Goal: Task Accomplishment & Management: Complete application form

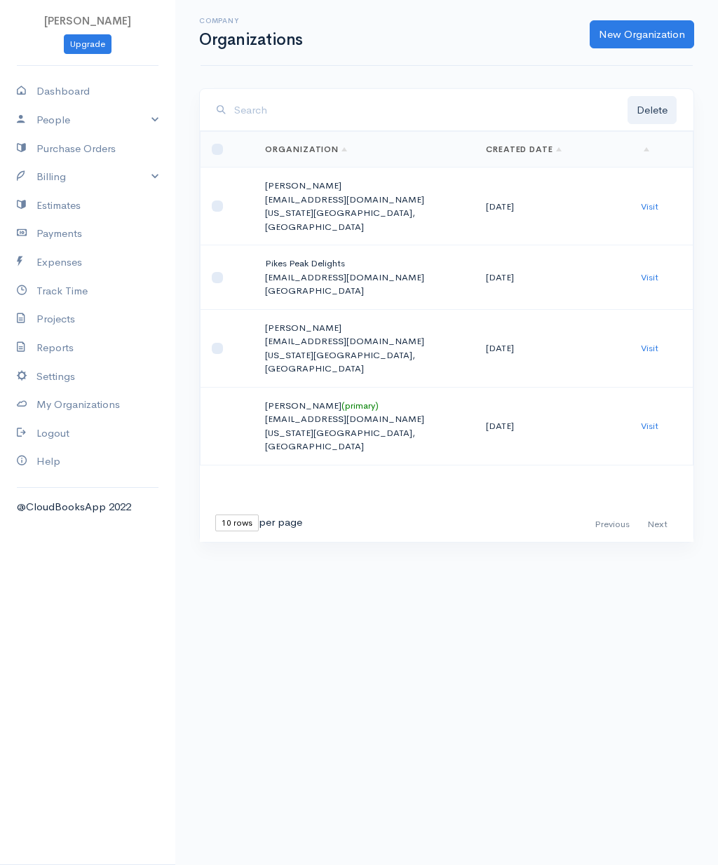
click at [54, 177] on link "Billing" at bounding box center [87, 177] width 175 height 29
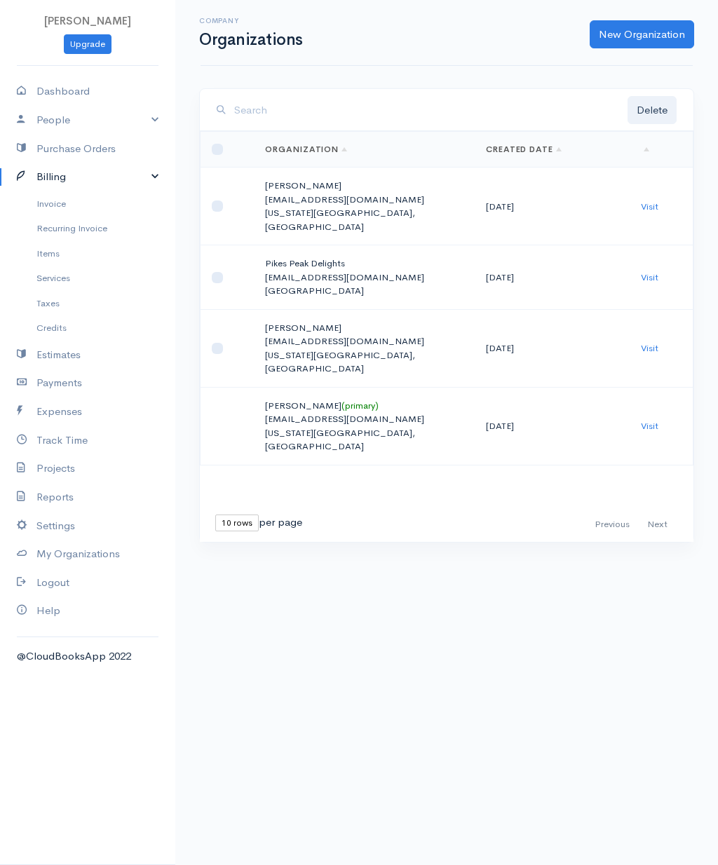
click at [48, 206] on link "Invoice" at bounding box center [87, 203] width 175 height 25
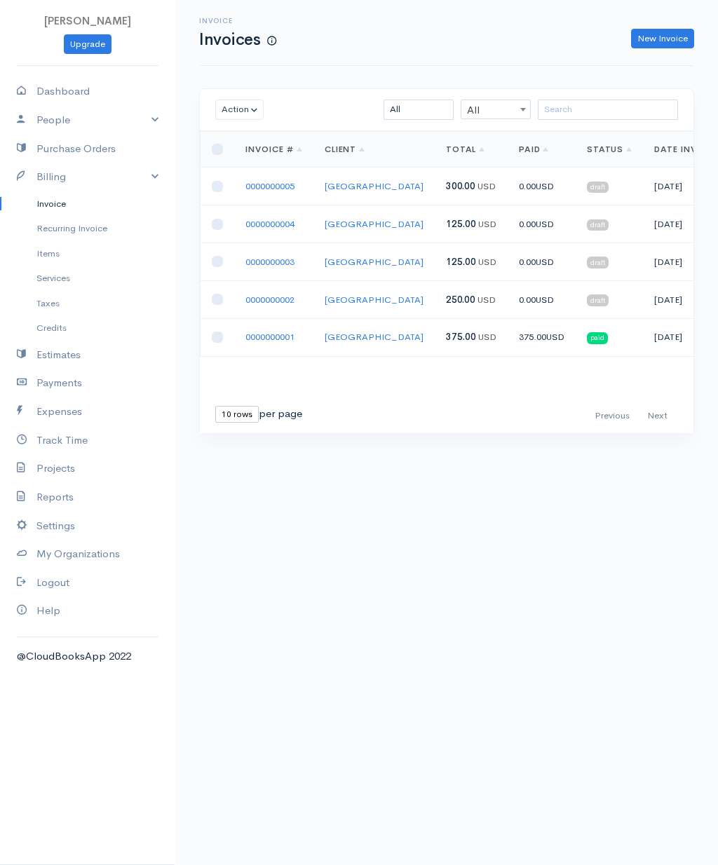
click at [261, 192] on link "0000000005" at bounding box center [269, 186] width 49 height 12
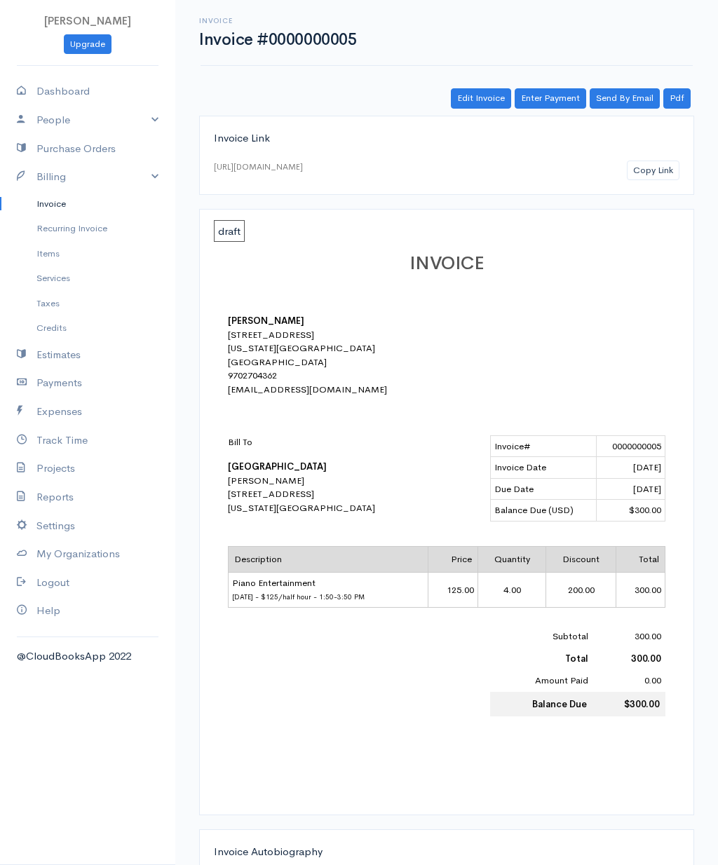
click at [102, 170] on link "Billing" at bounding box center [87, 177] width 175 height 29
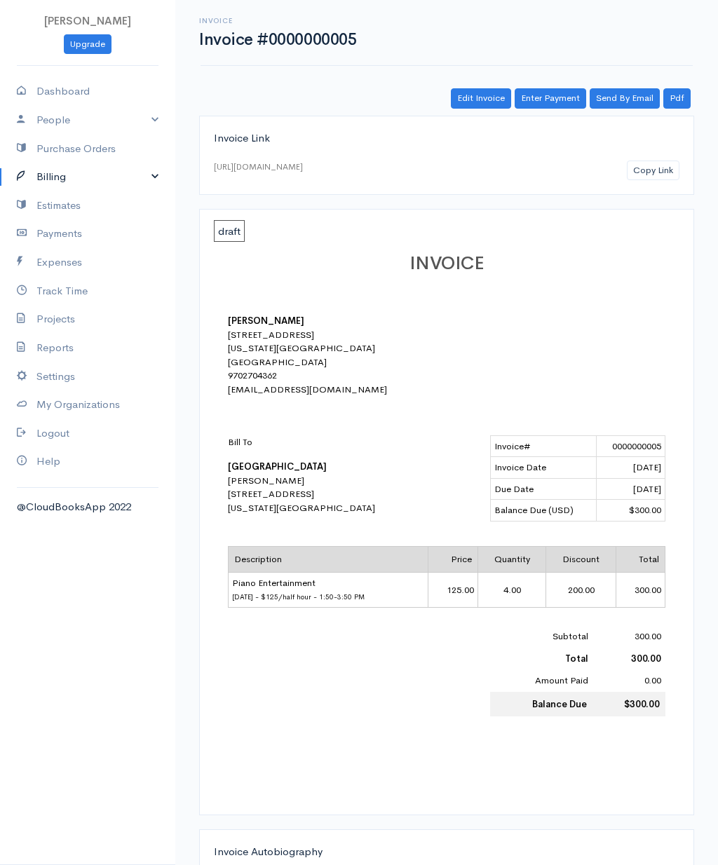
click at [50, 292] on link "Track Time" at bounding box center [87, 291] width 175 height 29
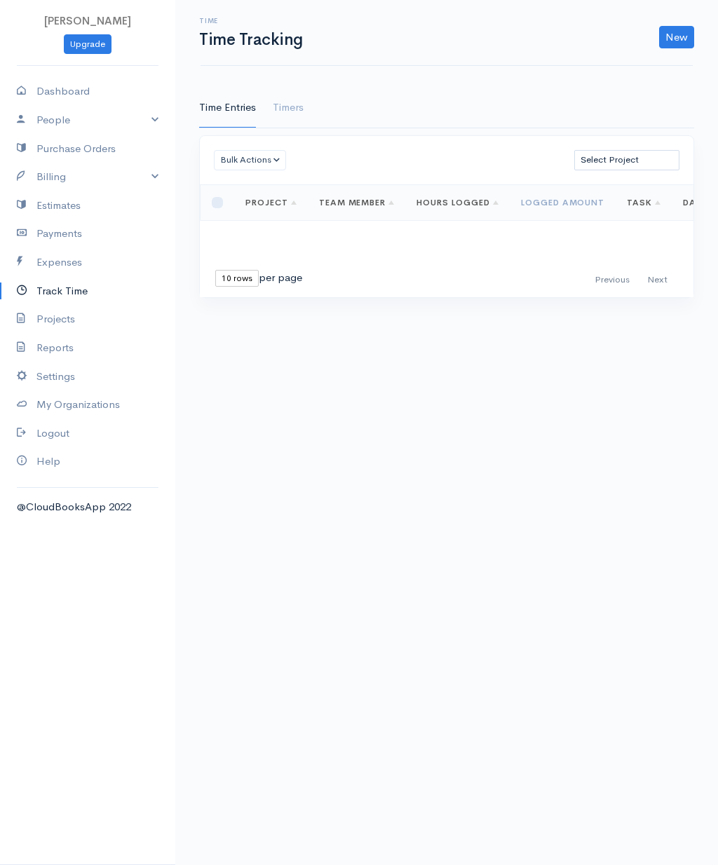
click at [54, 176] on link "Billing" at bounding box center [87, 177] width 175 height 29
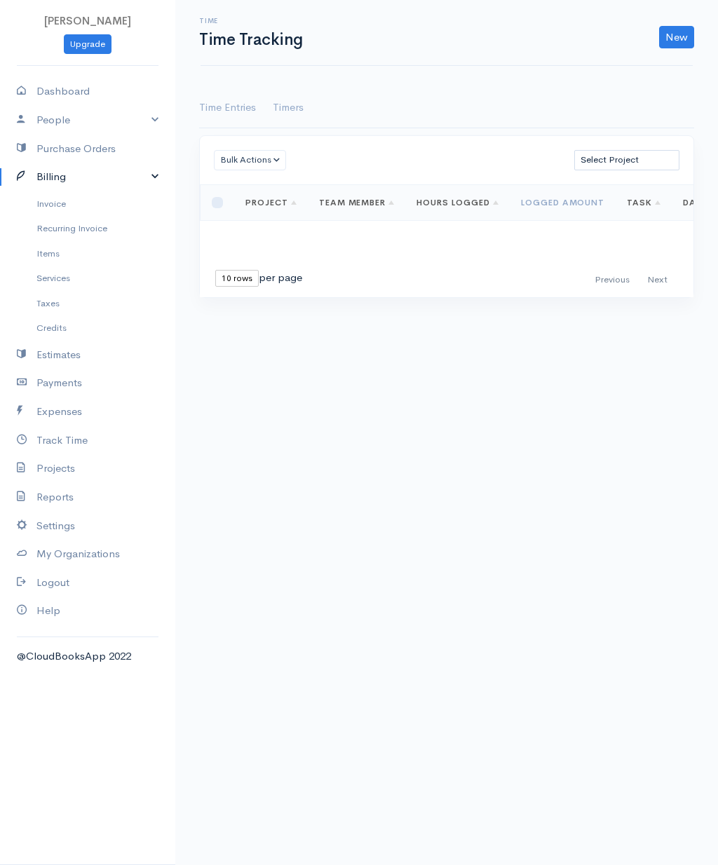
click at [48, 206] on link "Invoice" at bounding box center [87, 203] width 175 height 25
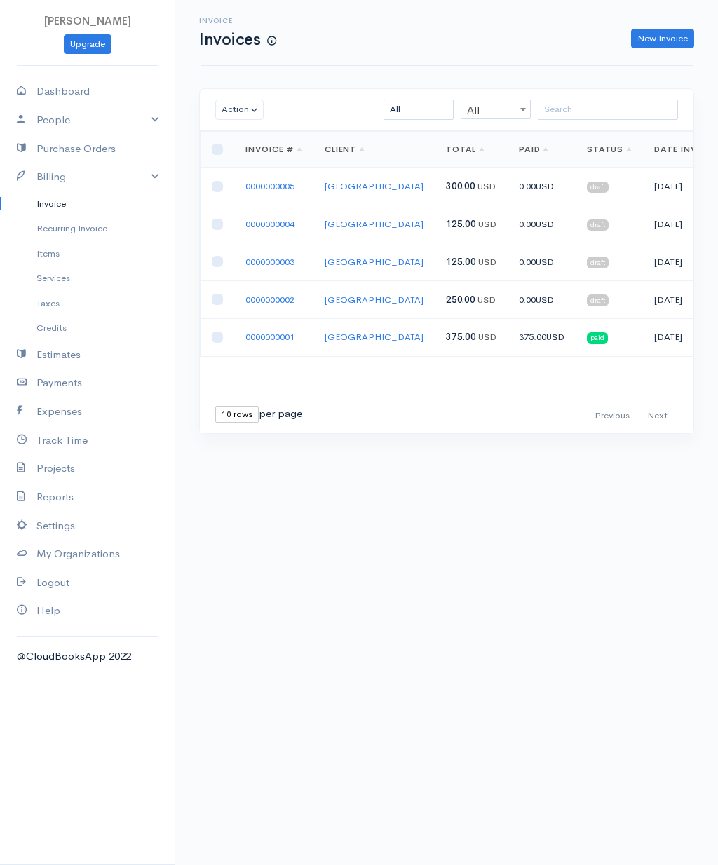
click at [663, 37] on link "New Invoice" at bounding box center [662, 39] width 63 height 20
select select "[GEOGRAPHIC_DATA]"
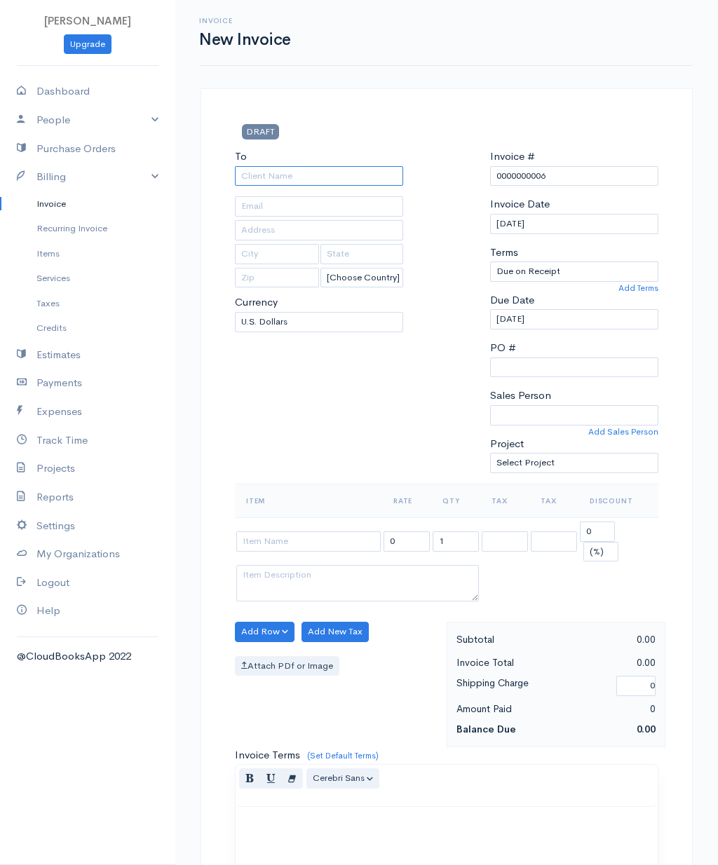
click at [256, 181] on input "To" at bounding box center [319, 176] width 168 height 20
click at [254, 198] on body "[PERSON_NAME] Upgrade Dashboard People Clients Vendors Staff Users Purchase Ord…" at bounding box center [359, 615] width 718 height 1231
type input "[GEOGRAPHIC_DATA]"
type input "[STREET_ADDRESS]"
type input "[US_STATE][GEOGRAPHIC_DATA]"
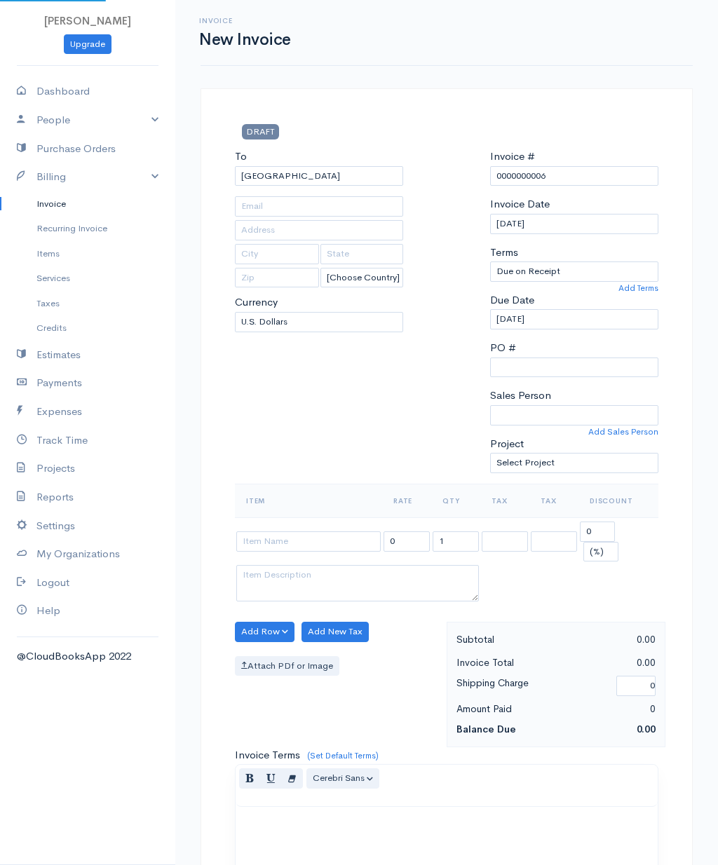
type input "CO"
type input "80921"
click at [577, 167] on input "0000000006" at bounding box center [574, 176] width 168 height 20
click at [584, 171] on input "0000000006" at bounding box center [574, 176] width 168 height 20
click at [593, 177] on input "0000000006" at bounding box center [574, 176] width 168 height 20
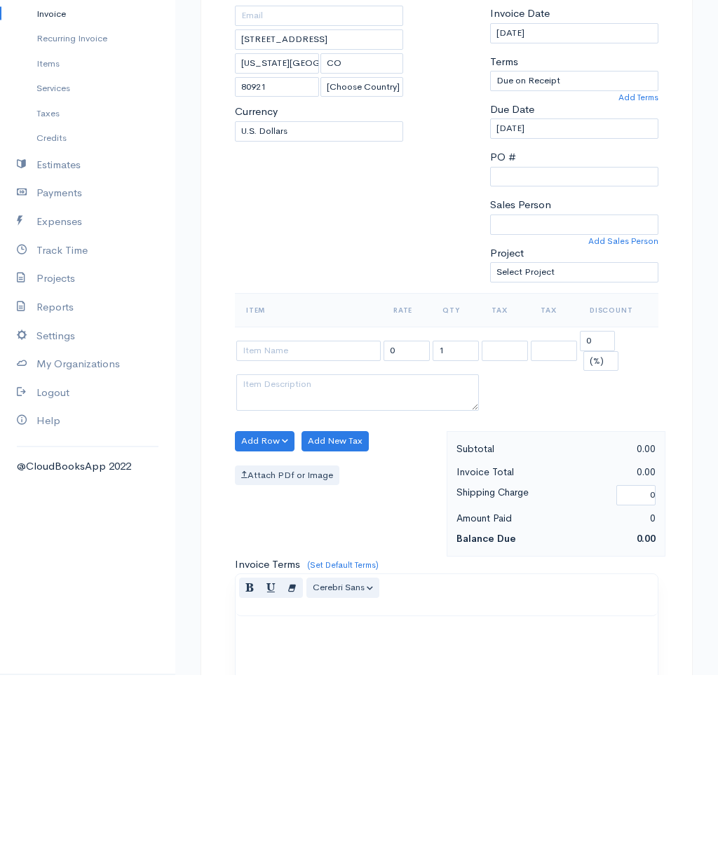
type input "0000003006"
click at [263, 531] on input at bounding box center [308, 541] width 144 height 20
click at [258, 371] on body "[PERSON_NAME] Upgrade Dashboard People Clients Vendors Staff Users Purchase Ord…" at bounding box center [359, 615] width 718 height 1231
type input "Piano Entertainment"
type input "125.00"
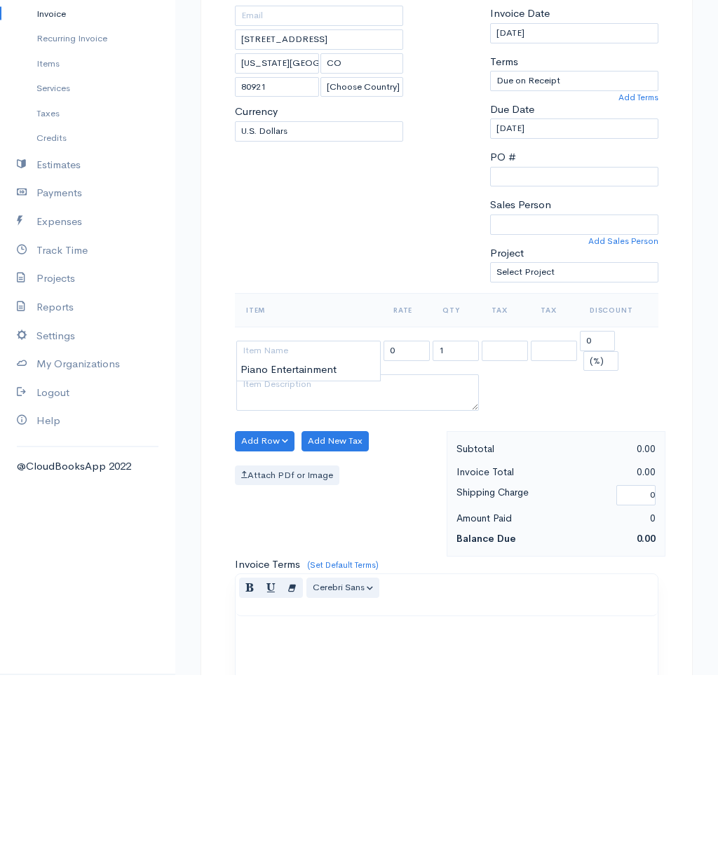
type textarea "$125/half hour - 2:00-3:30pm"
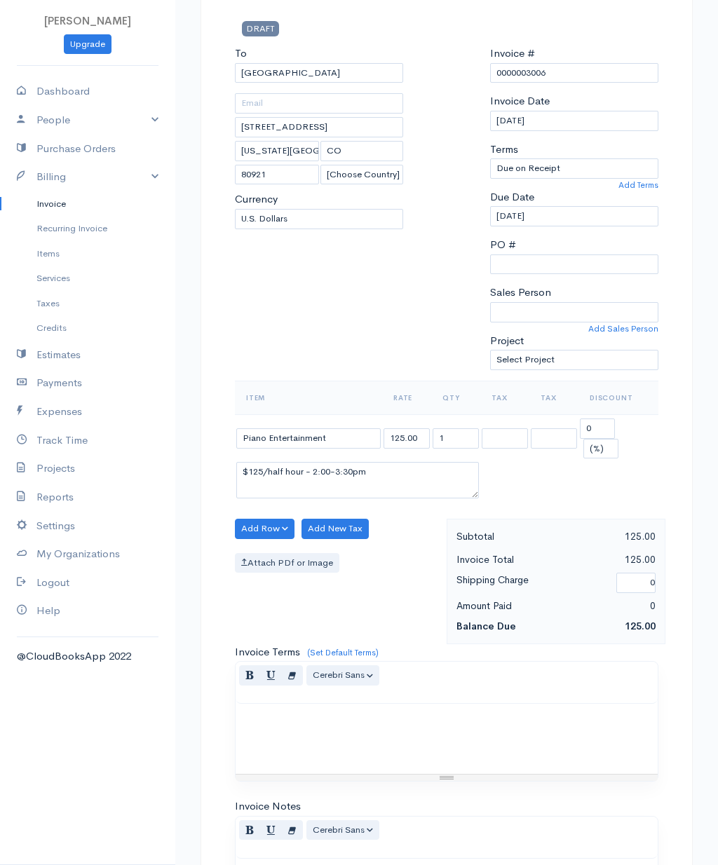
scroll to position [105, 0]
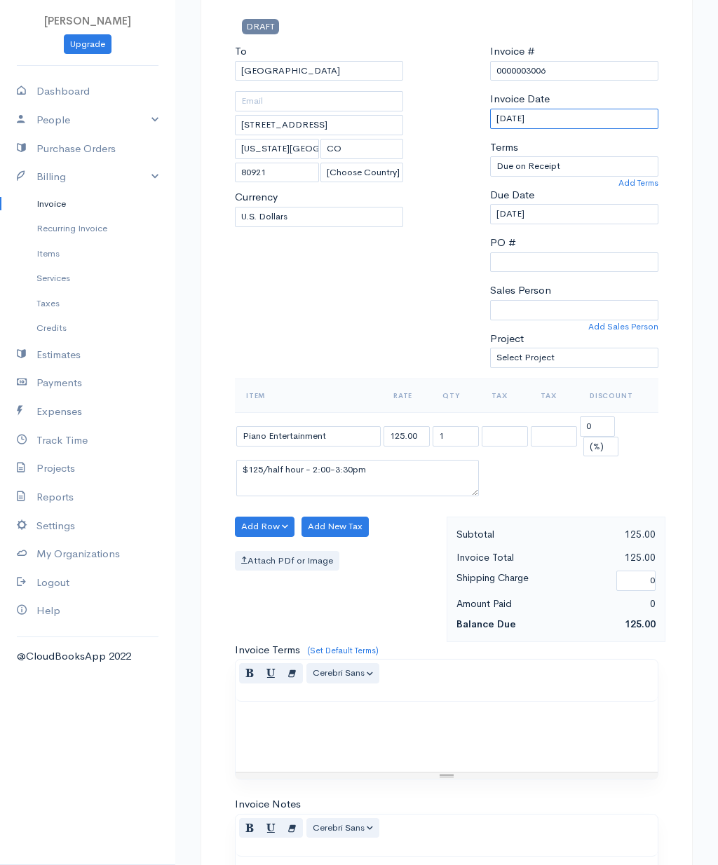
click at [598, 113] on input "[DATE]" at bounding box center [574, 119] width 168 height 20
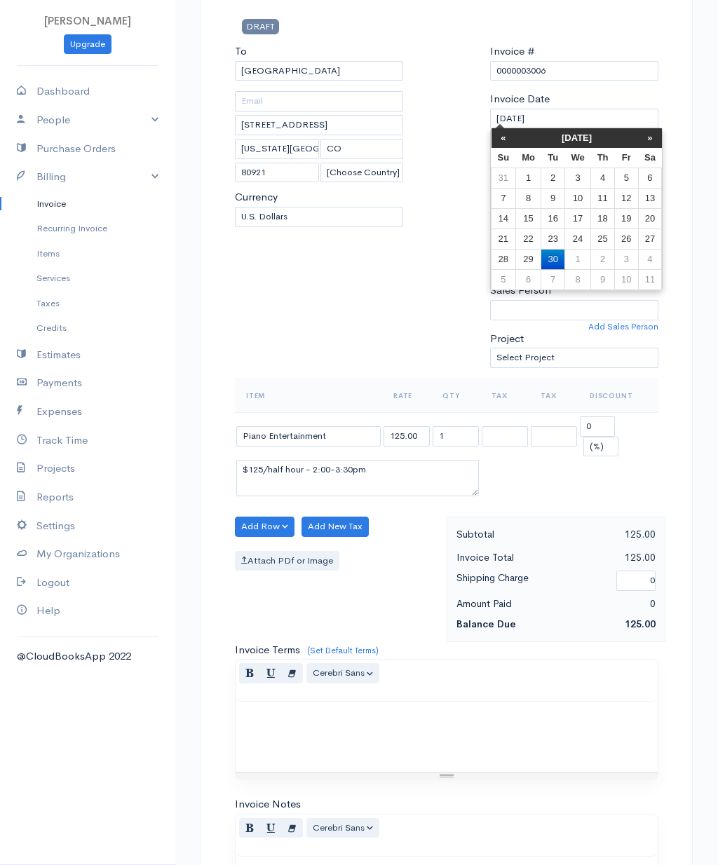
click at [578, 217] on td "17" at bounding box center [577, 218] width 26 height 20
type input "[DATE]"
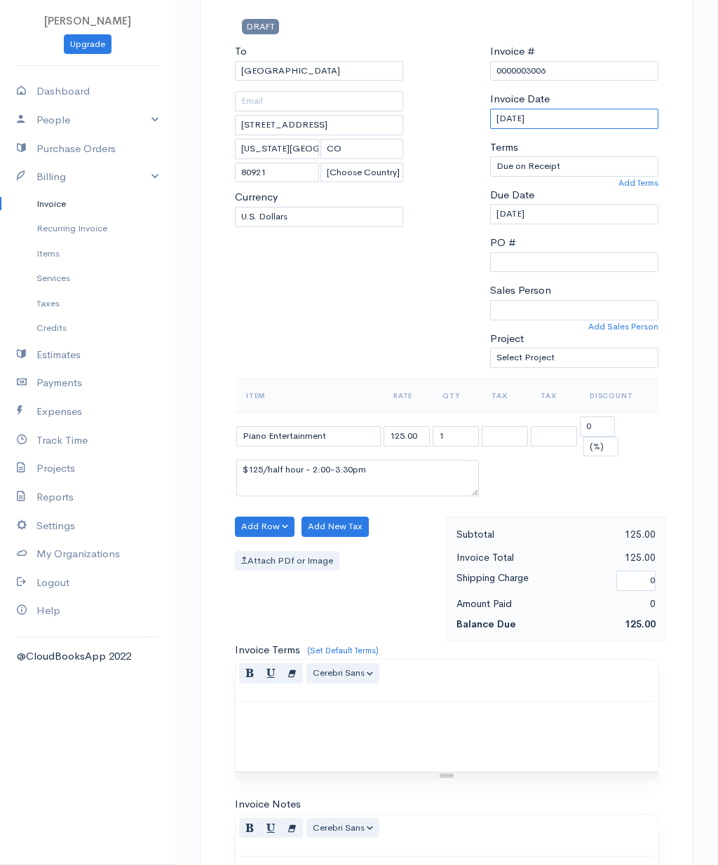
click at [593, 119] on input "[DATE]" at bounding box center [574, 119] width 168 height 20
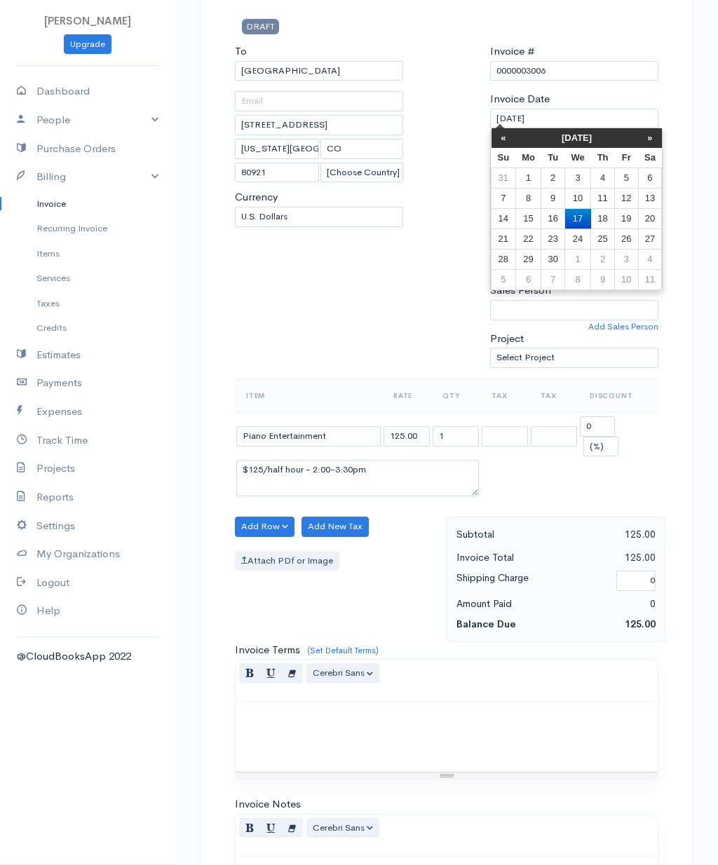
click at [609, 224] on td "18" at bounding box center [603, 218] width 24 height 20
type input "[DATE]"
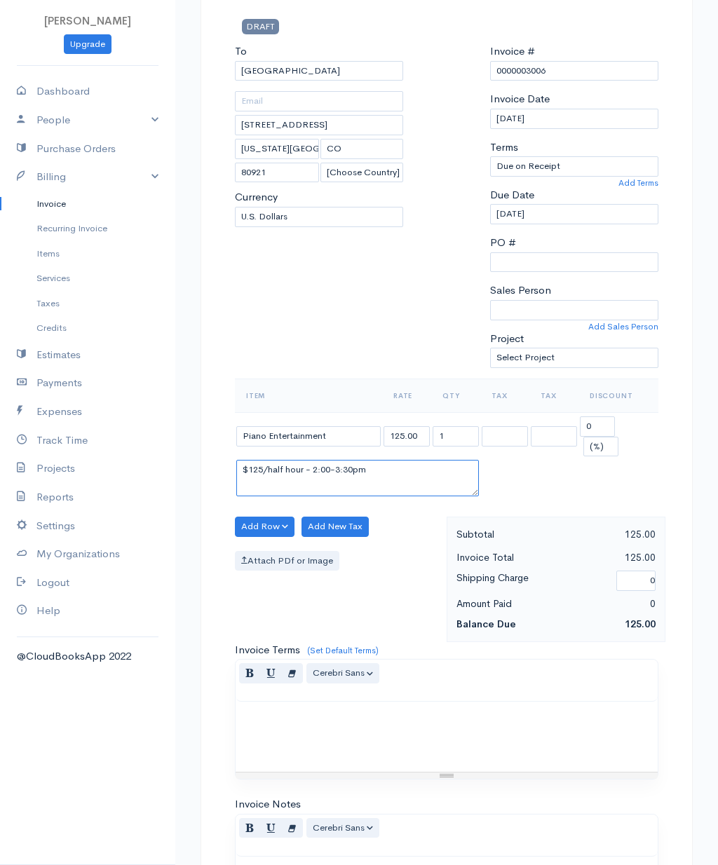
click at [322, 460] on textarea "$125/half hour - 2:00-3:30pm" at bounding box center [357, 478] width 242 height 36
type textarea "$125/half hour - 3:00-4:00pm"
click at [448, 437] on input "1" at bounding box center [455, 436] width 46 height 20
type input "2"
click at [387, 474] on textarea "$125/half hour - 3:00-4:00pm" at bounding box center [357, 478] width 242 height 36
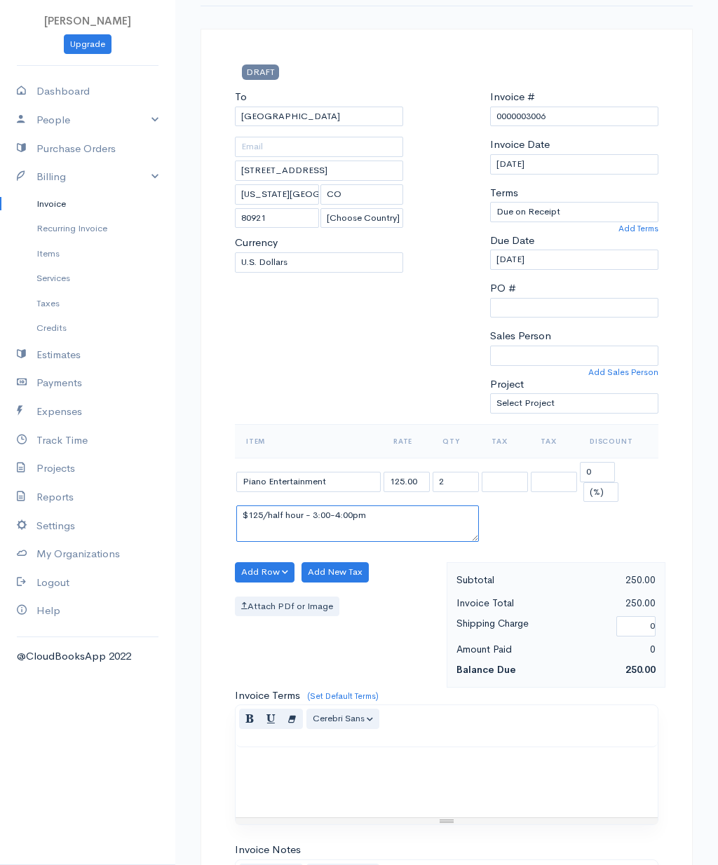
scroll to position [0, 0]
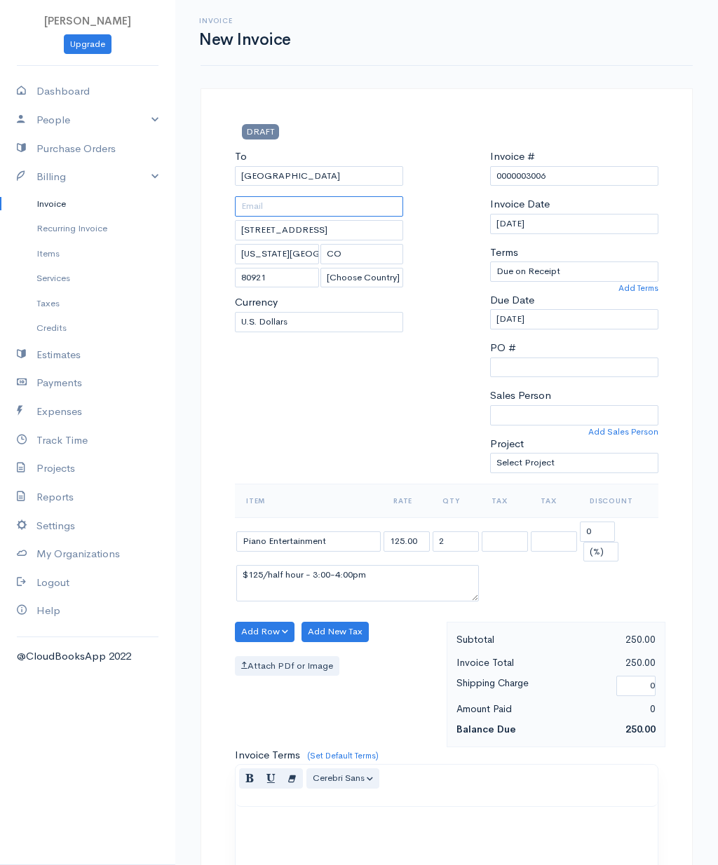
click at [338, 200] on input "text" at bounding box center [319, 206] width 168 height 20
click at [402, 379] on div "To [GEOGRAPHIC_DATA] [STREET_ADDRESS][US_STATE] [Choose Country] [GEOGRAPHIC_DA…" at bounding box center [319, 316] width 182 height 335
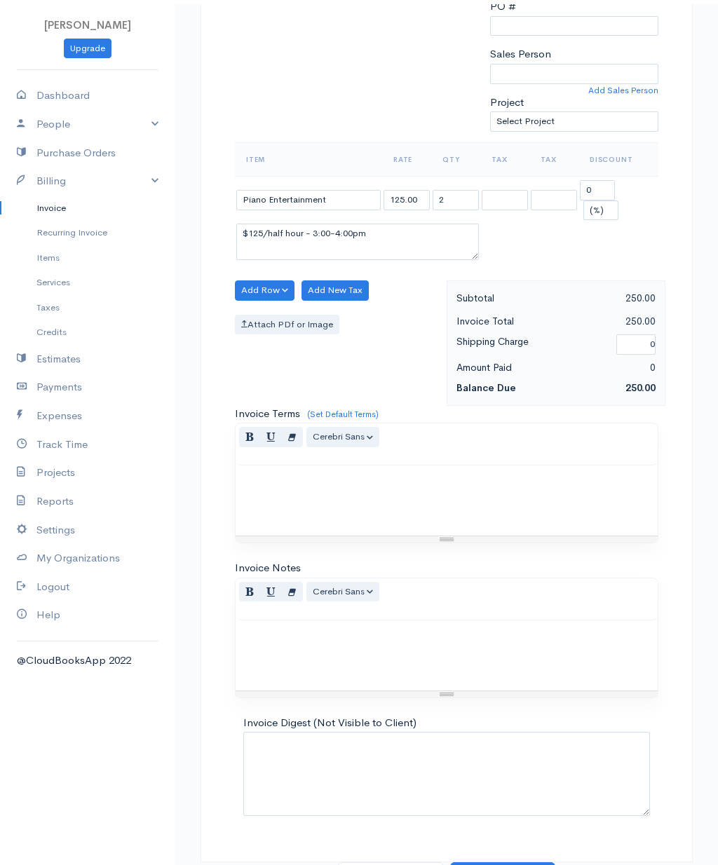
scroll to position [345, 0]
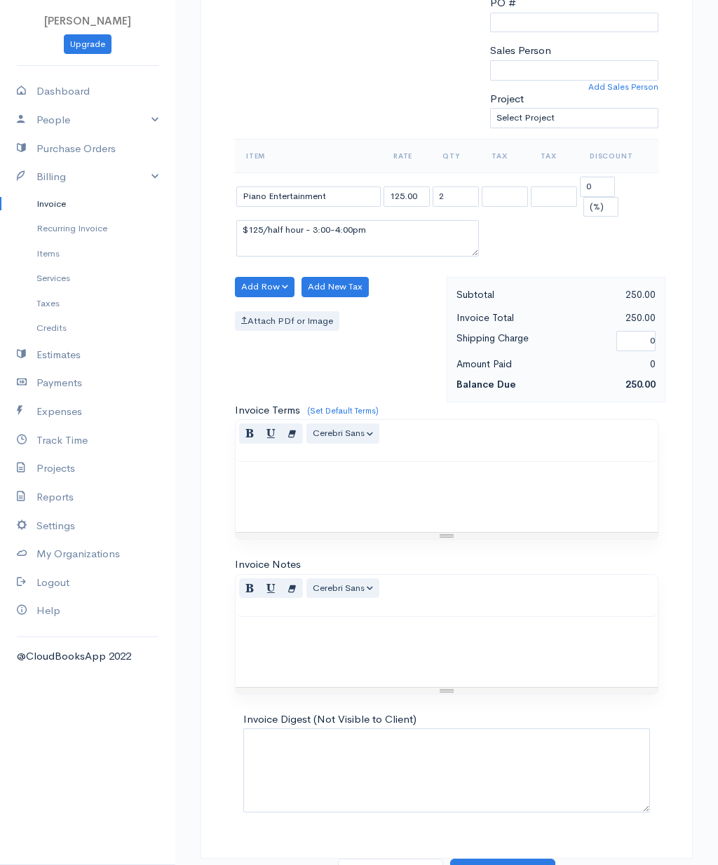
click at [413, 864] on button "Save as Draft" at bounding box center [390, 872] width 105 height 29
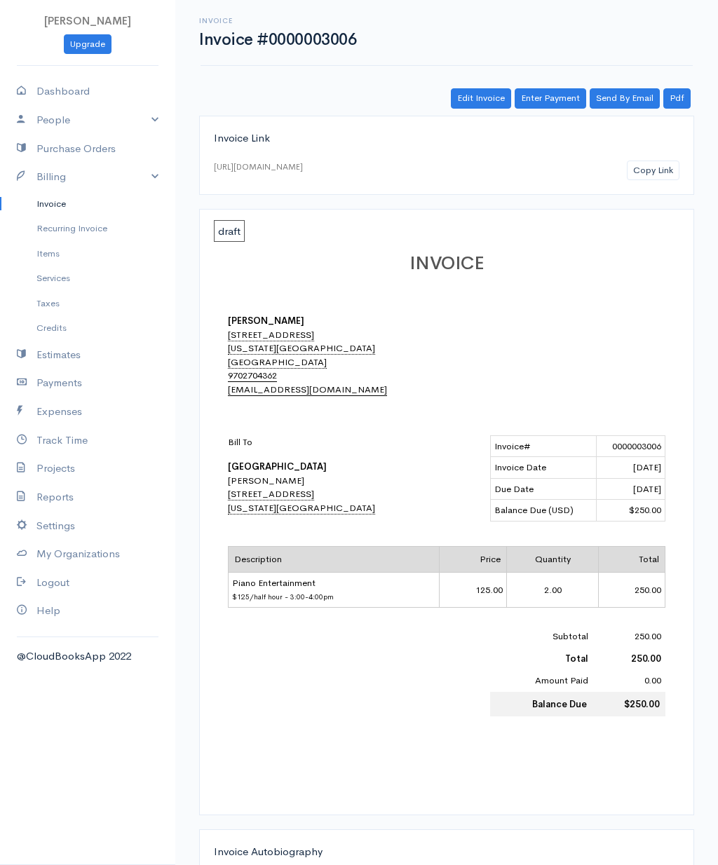
click at [624, 104] on link "Send By Email" at bounding box center [624, 98] width 70 height 20
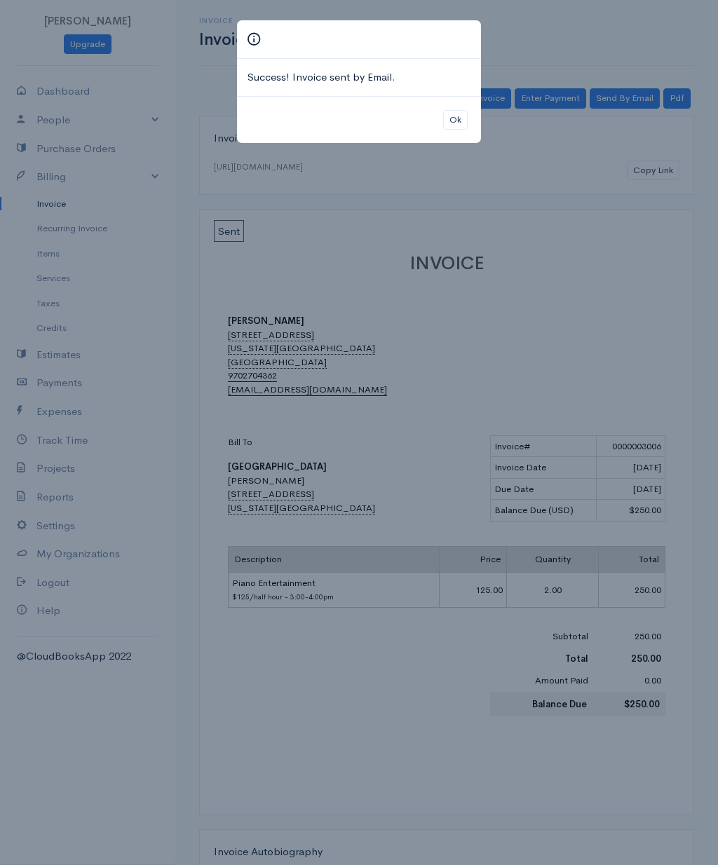
click at [447, 117] on button "Ok" at bounding box center [455, 120] width 25 height 20
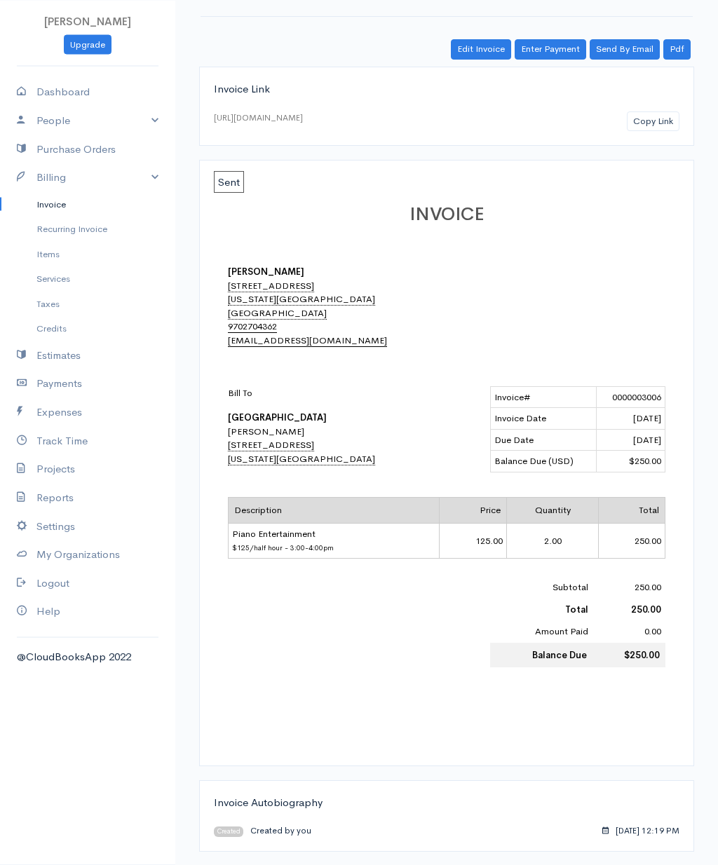
scroll to position [40, 0]
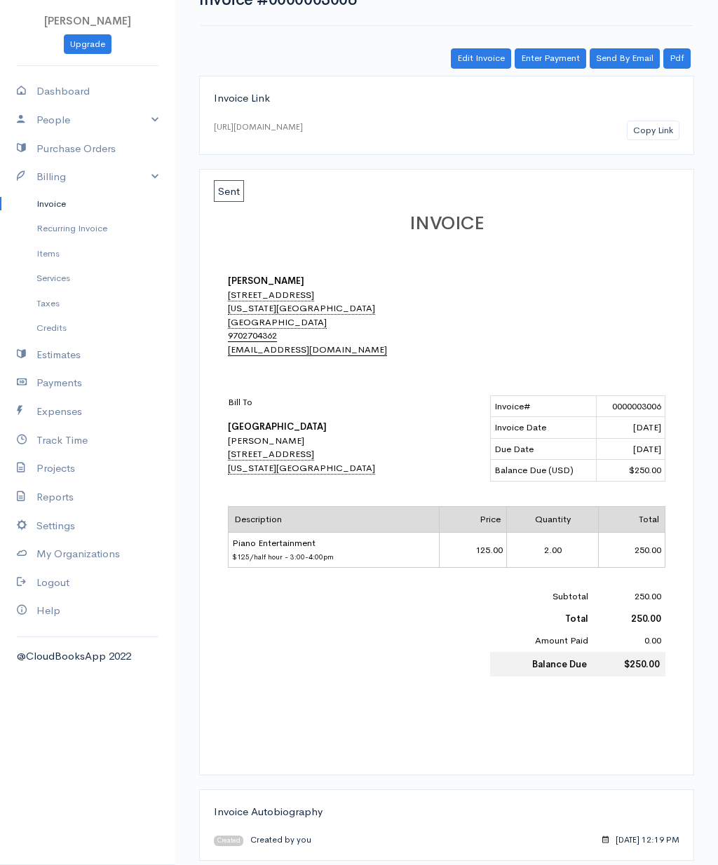
click at [145, 125] on link "People" at bounding box center [87, 120] width 175 height 29
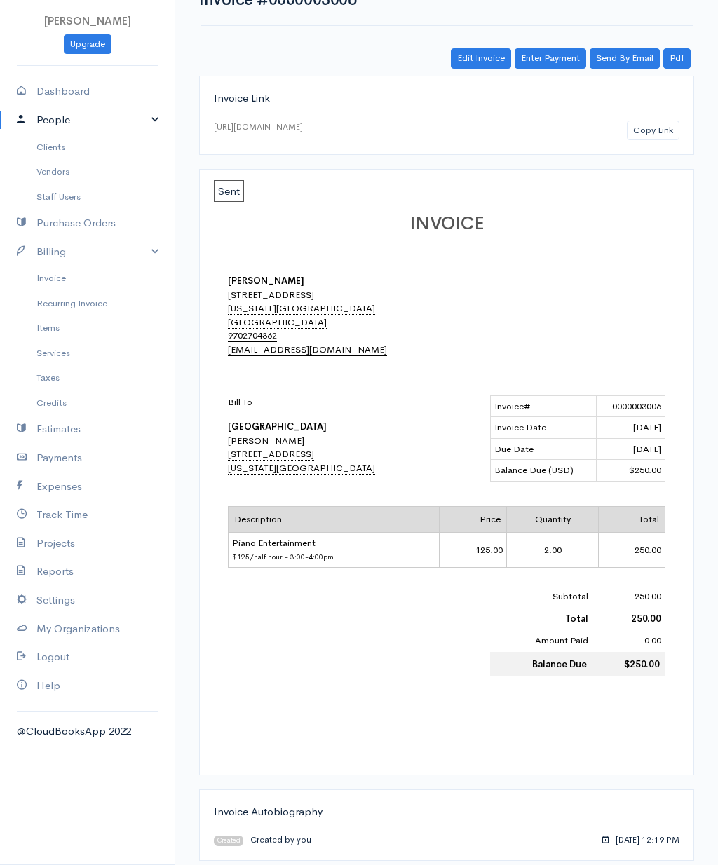
click at [66, 150] on link "Clients" at bounding box center [87, 147] width 175 height 25
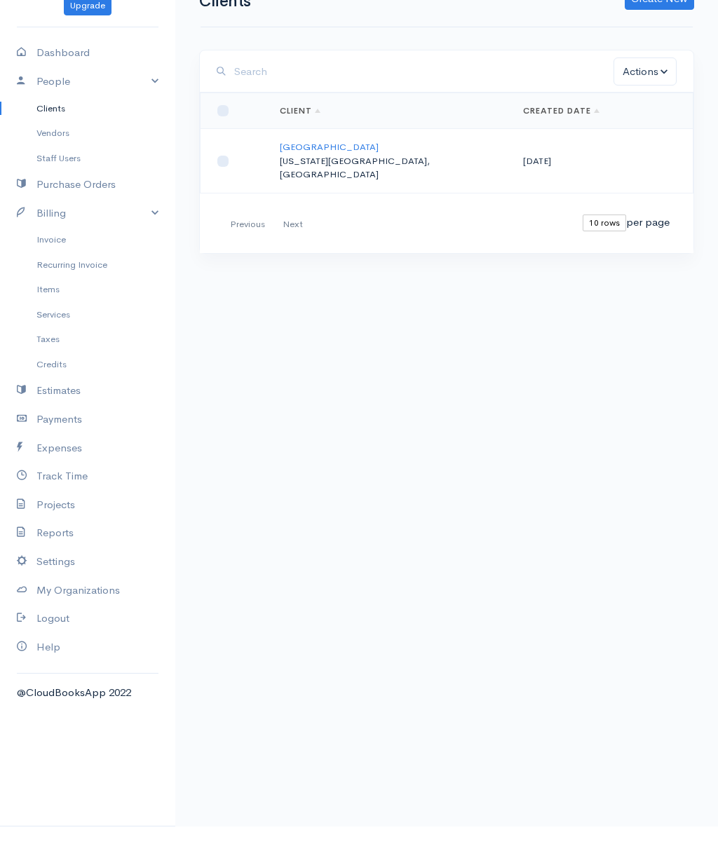
click at [323, 179] on link "[GEOGRAPHIC_DATA]" at bounding box center [329, 185] width 99 height 12
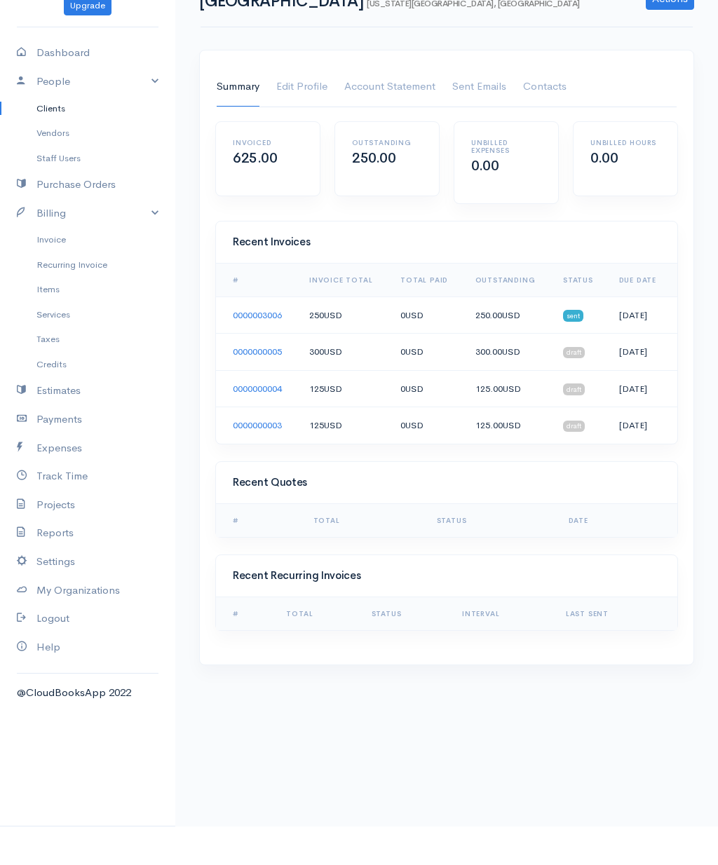
click at [249, 348] on link "0000003006" at bounding box center [257, 354] width 49 height 12
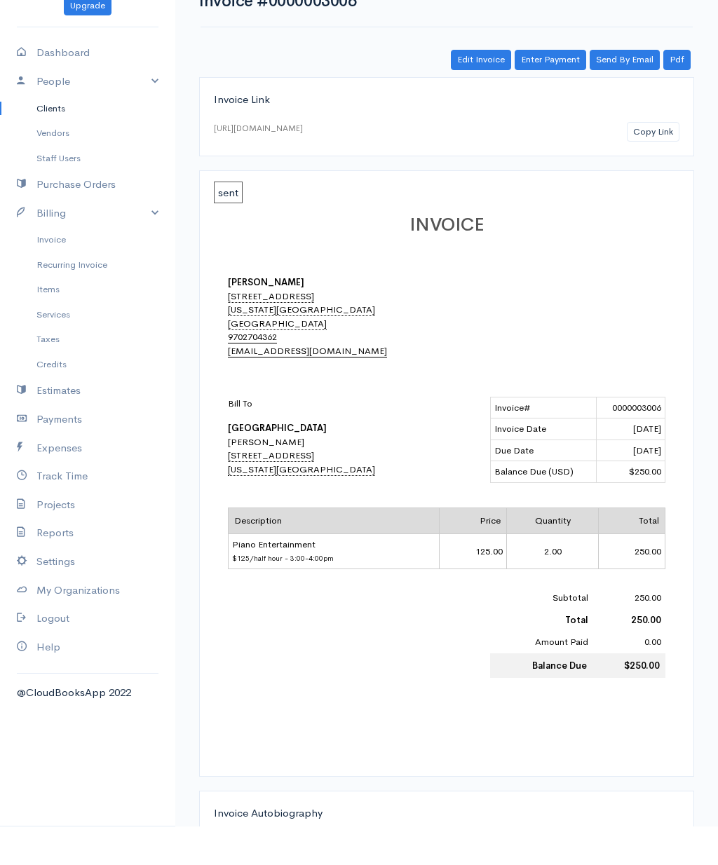
scroll to position [74, 0]
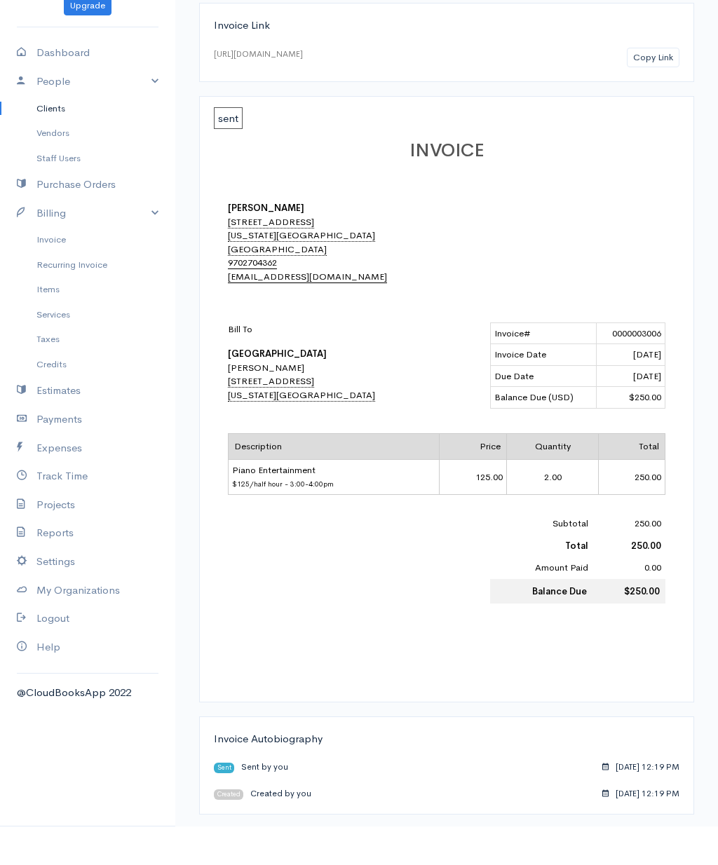
click at [259, 772] on div "Invoice Autobiography Sent Sent by you [DATE] 12:19 PM Created Created by you […" at bounding box center [446, 804] width 495 height 99
click at [233, 801] on span "Sent" at bounding box center [224, 806] width 20 height 11
click at [133, 106] on link "People" at bounding box center [87, 120] width 175 height 29
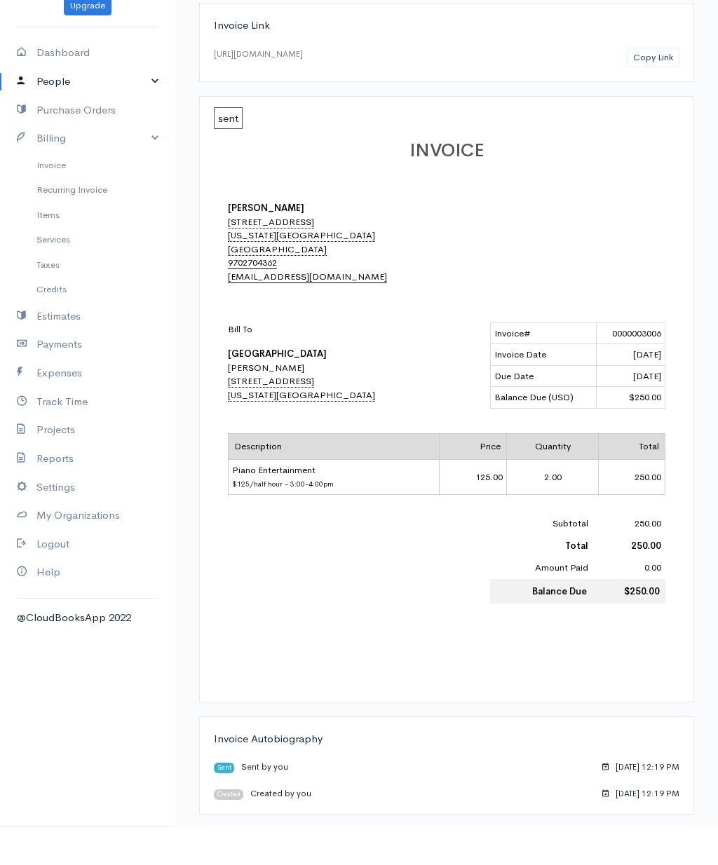
click at [163, 106] on link "People" at bounding box center [87, 120] width 175 height 29
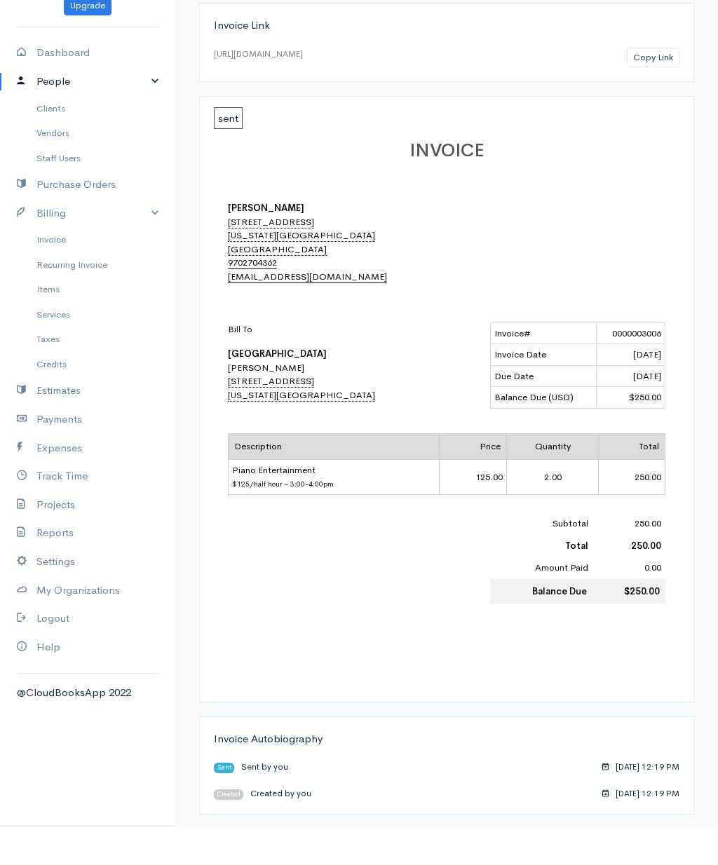
click at [58, 135] on link "Clients" at bounding box center [87, 147] width 175 height 25
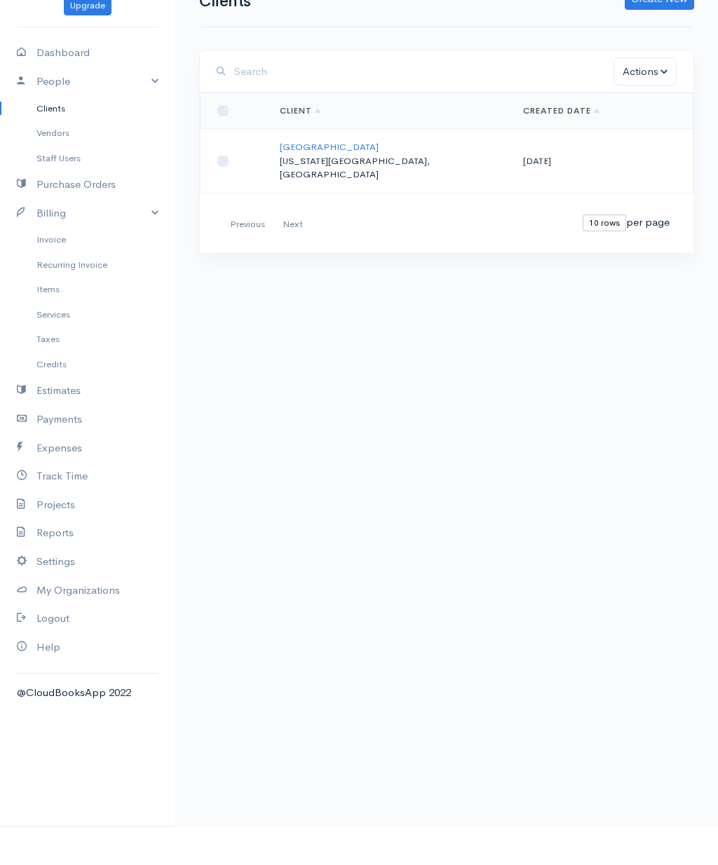
click at [221, 194] on input "checkbox" at bounding box center [222, 199] width 11 height 11
checkbox input "true"
click at [640, 96] on button "Actions" at bounding box center [644, 110] width 63 height 29
click at [460, 352] on body "[PERSON_NAME] Upgrade Dashboard People Clients Vendors Staff Users Purchase Ord…" at bounding box center [359, 432] width 718 height 865
click at [321, 514] on body "[PERSON_NAME] Upgrade Dashboard People Clients Vendors Staff Users Purchase Ord…" at bounding box center [359, 432] width 718 height 865
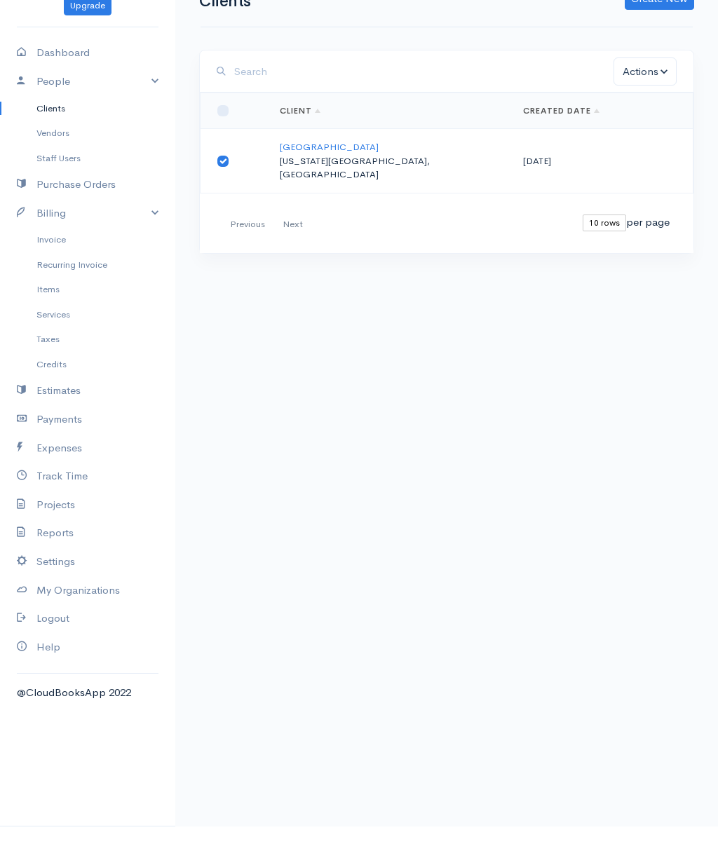
click at [49, 615] on link "My Organizations" at bounding box center [87, 629] width 175 height 29
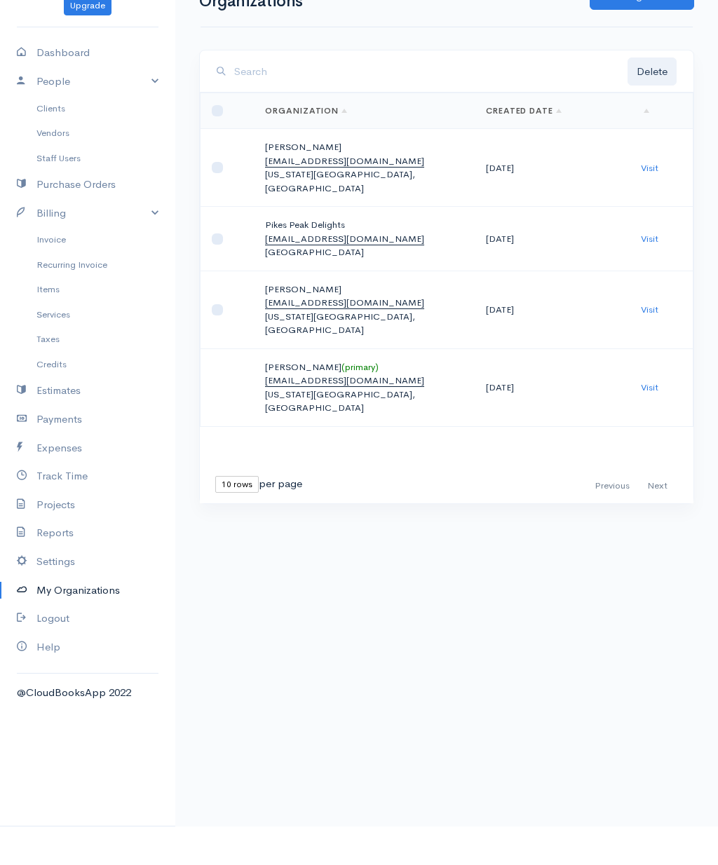
click at [36, 591] on icon at bounding box center [27, 600] width 20 height 18
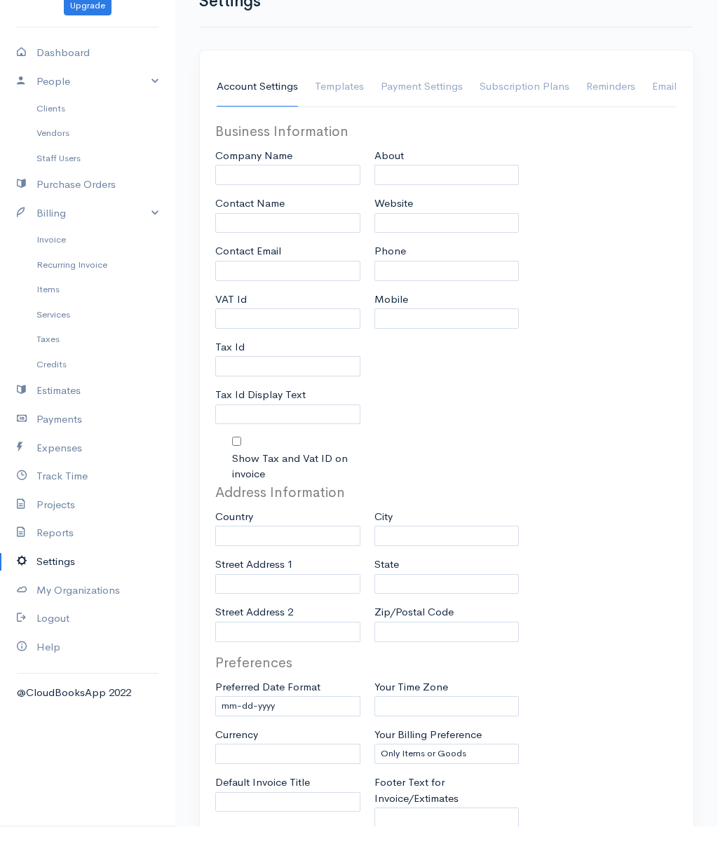
type input "[PERSON_NAME]"
type input "[EMAIL_ADDRESS][DOMAIN_NAME]"
type input "Tax Id"
type input "9702704362"
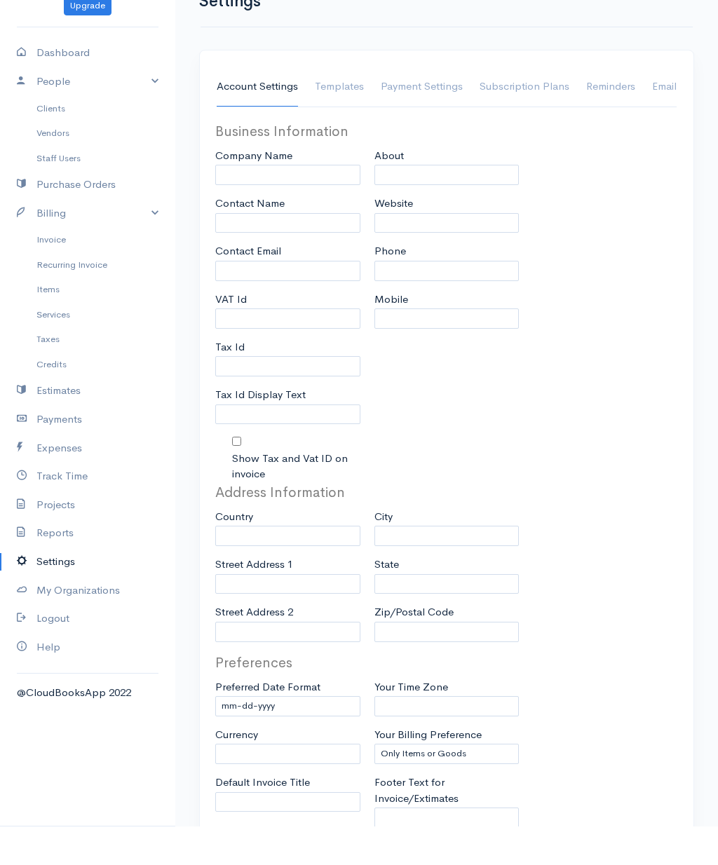
select select
type input "[STREET_ADDRESS]"
type input "[US_STATE][GEOGRAPHIC_DATA]"
type input "CO"
type input "80922"
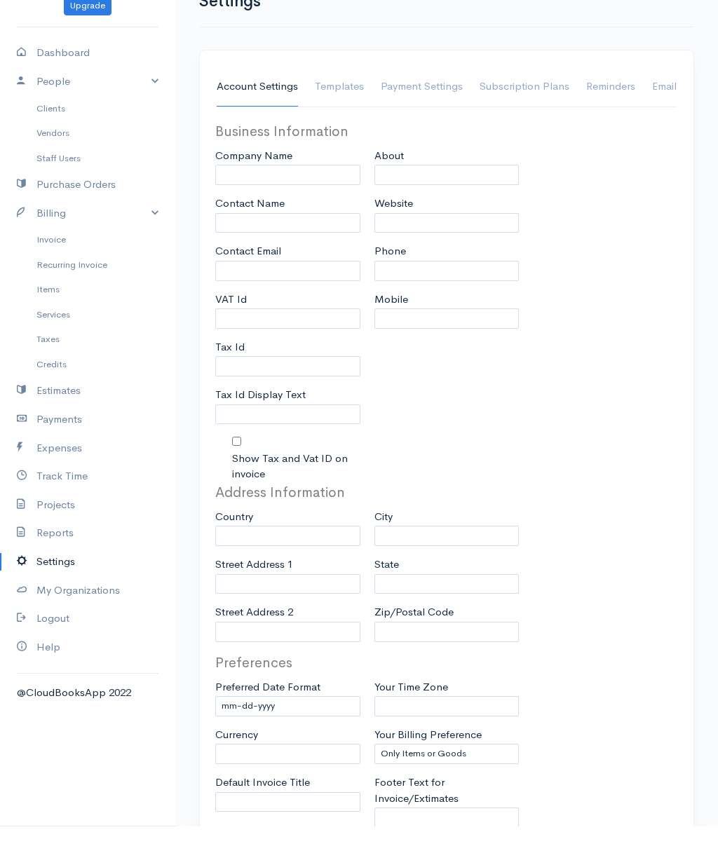
select select
type input "INVOICE"
type input "1"
select select "3"
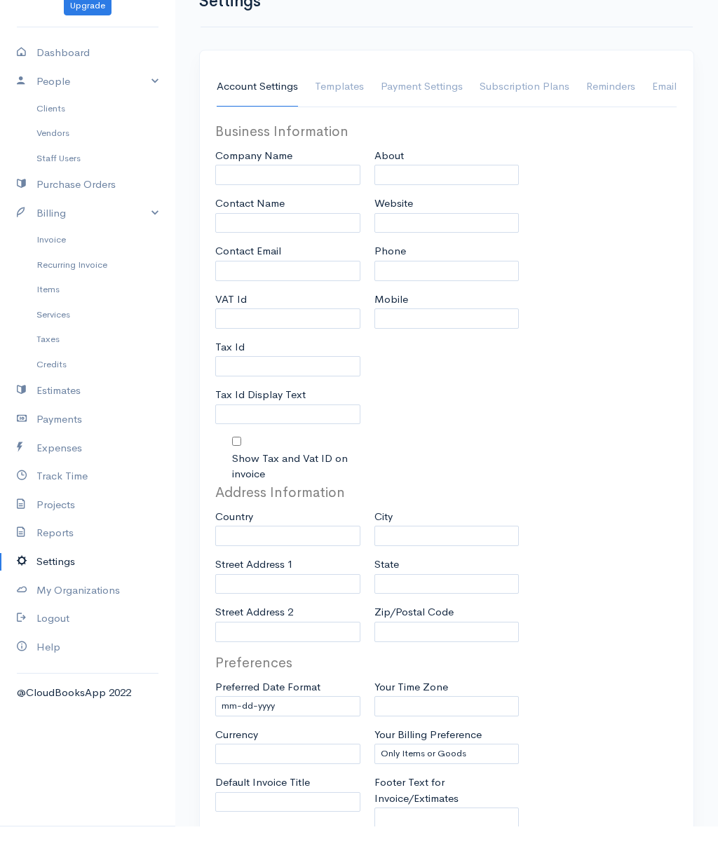
checkbox input "true"
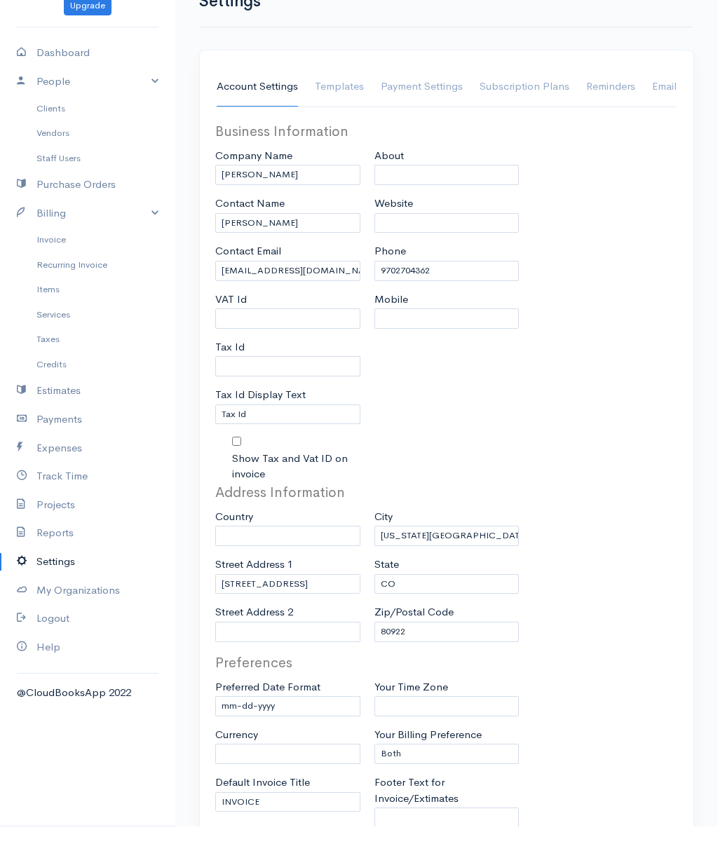
select select "[GEOGRAPHIC_DATA]"
select select "USD"
click at [660, 106] on link "Emails" at bounding box center [666, 125] width 29 height 39
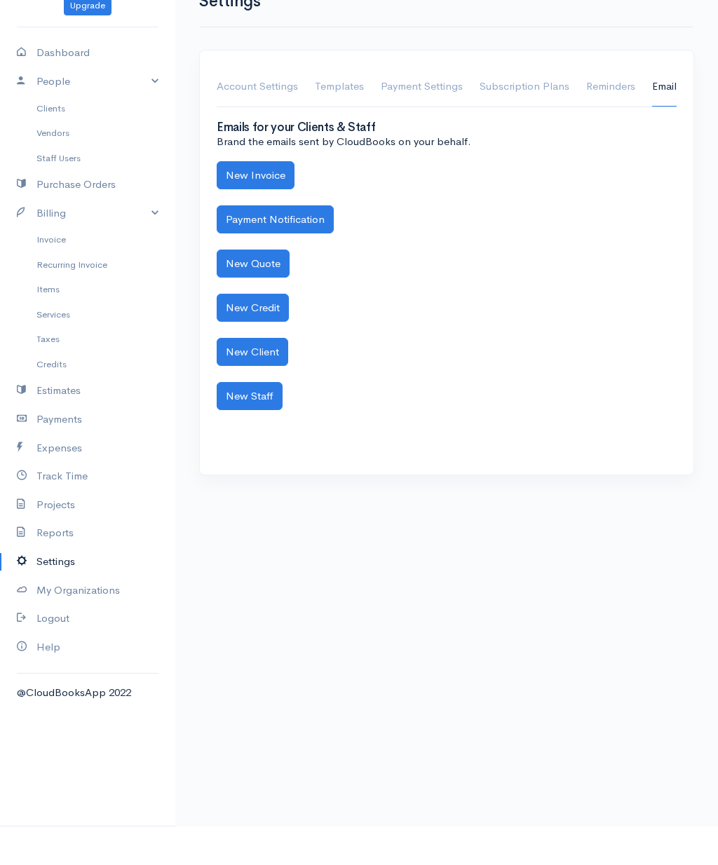
click at [247, 200] on button "New Invoice" at bounding box center [256, 214] width 78 height 29
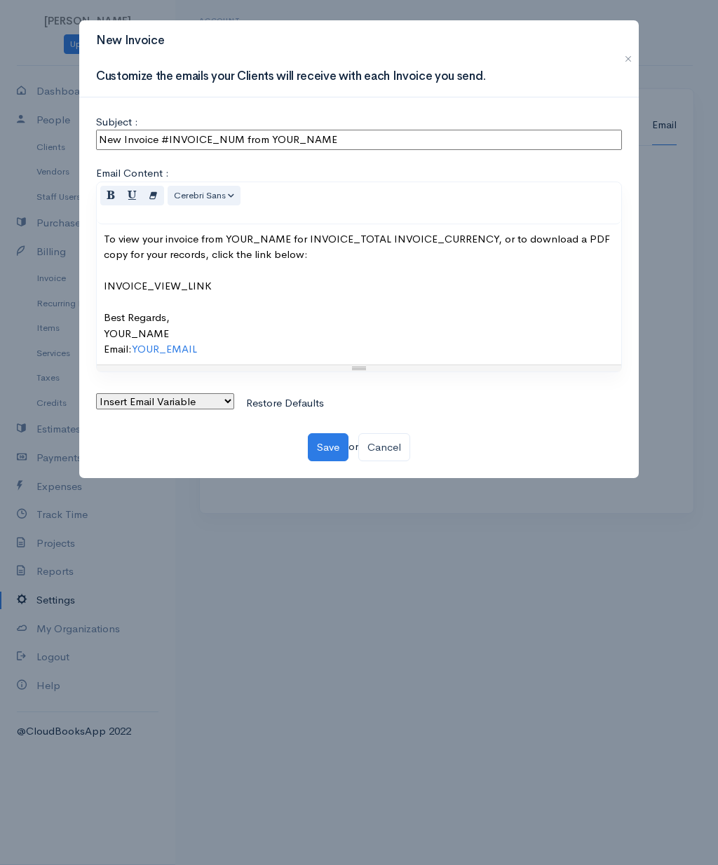
click at [629, 59] on button "button" at bounding box center [628, 58] width 22 height 17
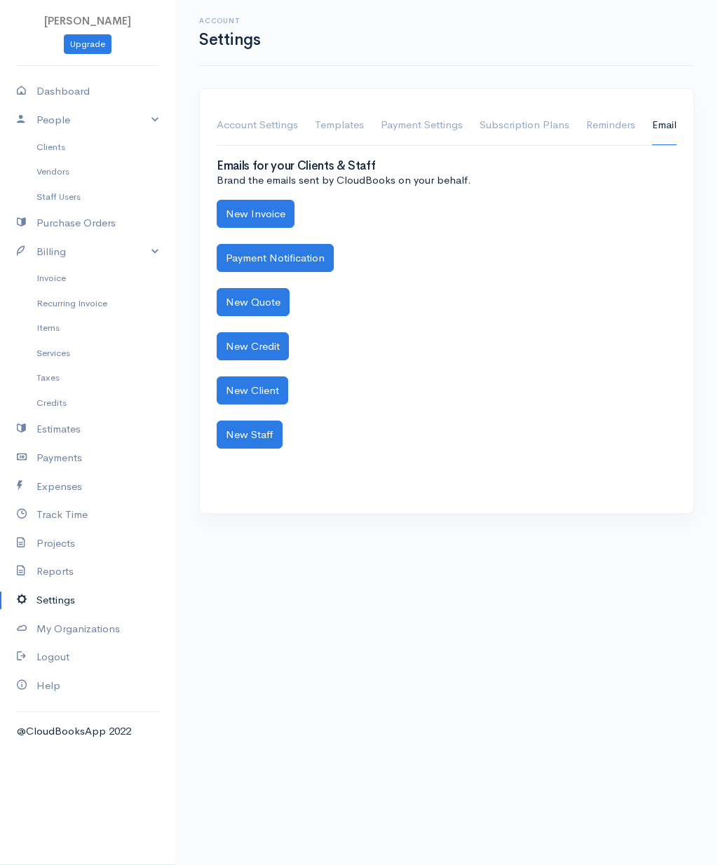
click at [55, 151] on link "Clients" at bounding box center [87, 147] width 175 height 25
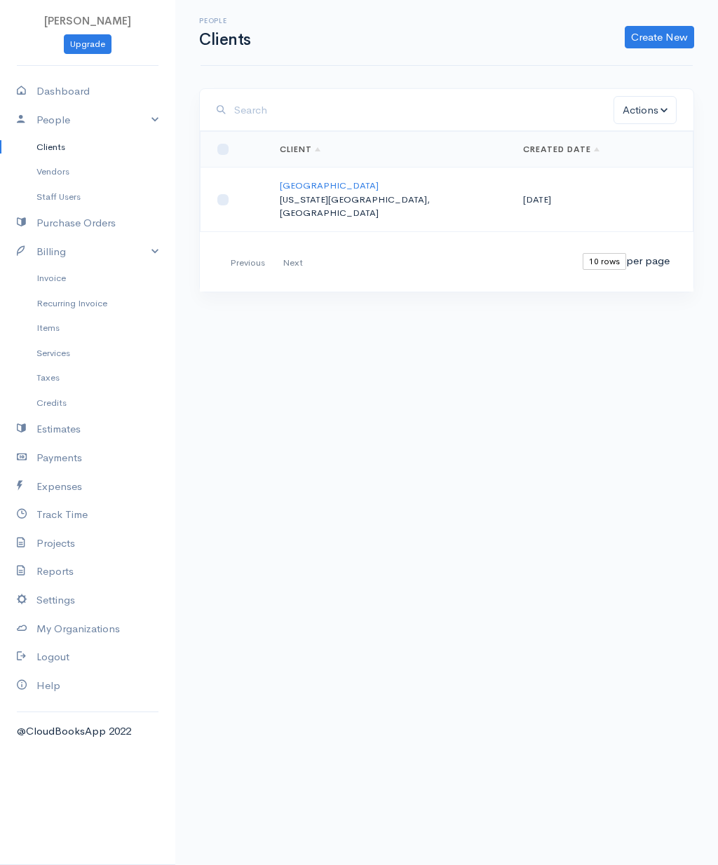
click at [303, 186] on link "[GEOGRAPHIC_DATA]" at bounding box center [329, 185] width 99 height 12
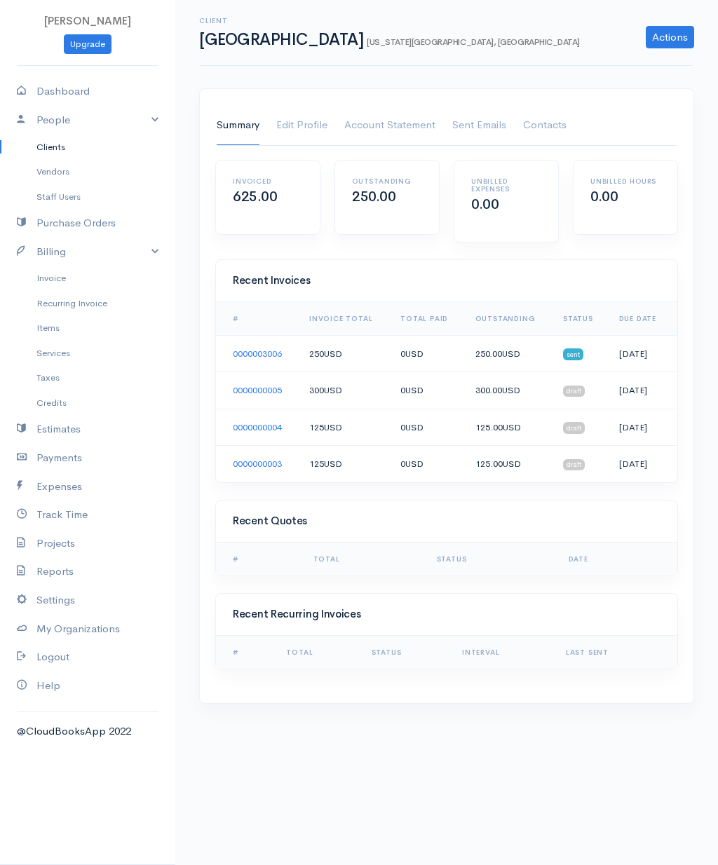
click at [238, 351] on link "0000003006" at bounding box center [257, 354] width 49 height 12
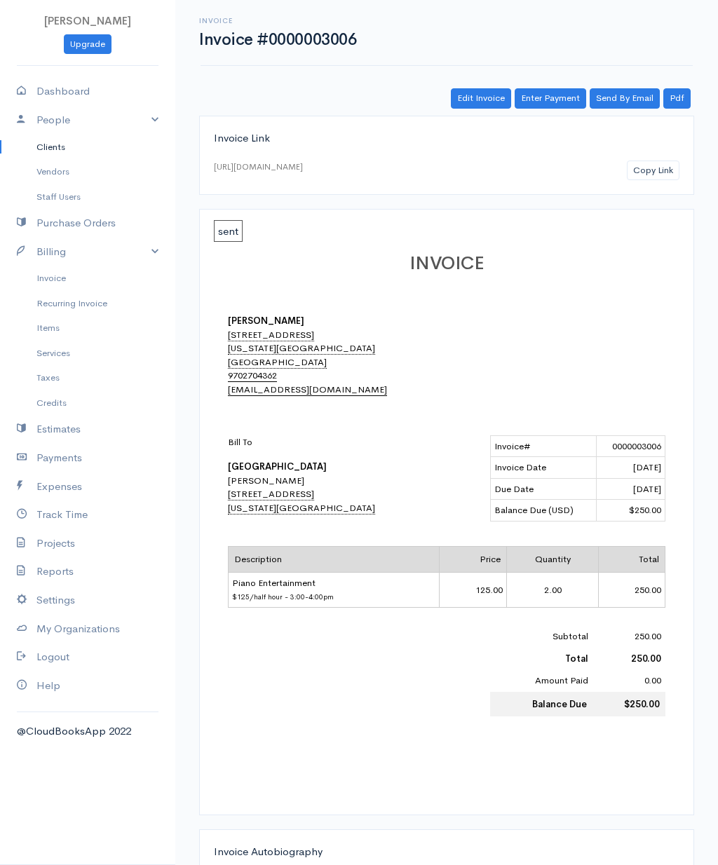
click at [57, 291] on link "Recurring Invoice" at bounding box center [87, 303] width 175 height 25
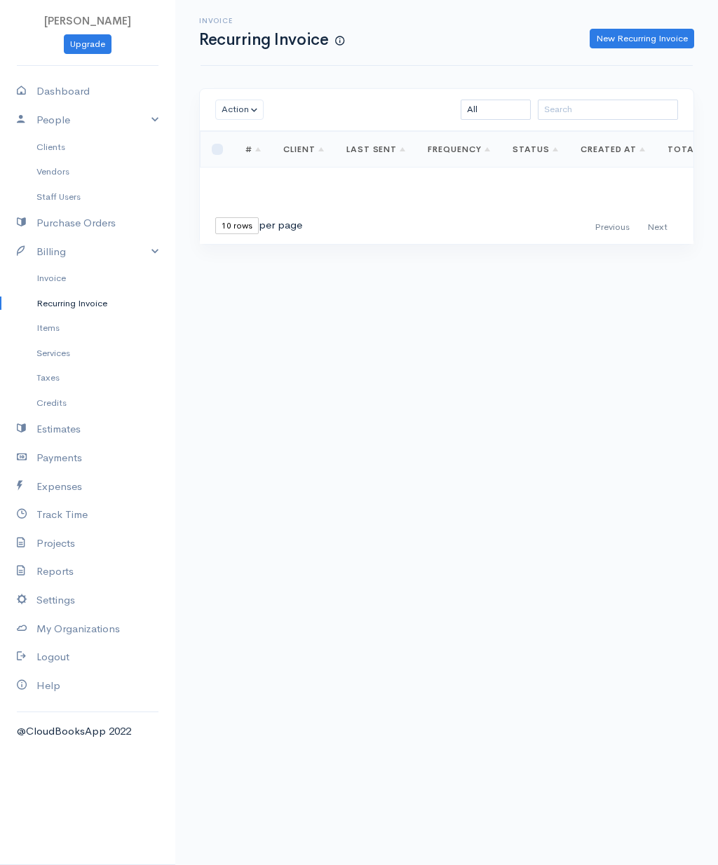
click at [53, 283] on link "Invoice" at bounding box center [87, 278] width 175 height 25
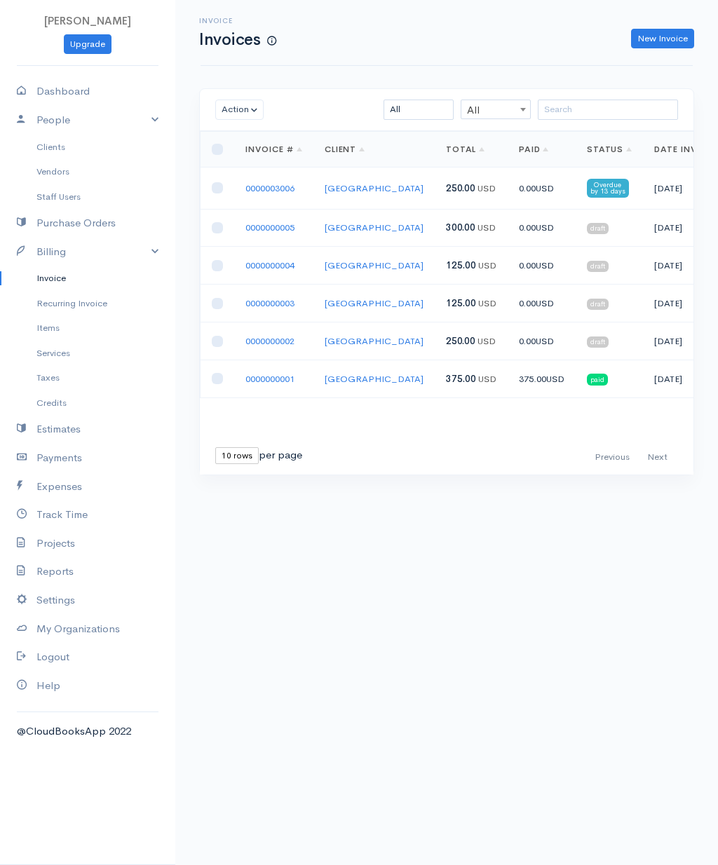
click at [659, 41] on link "New Invoice" at bounding box center [662, 39] width 63 height 20
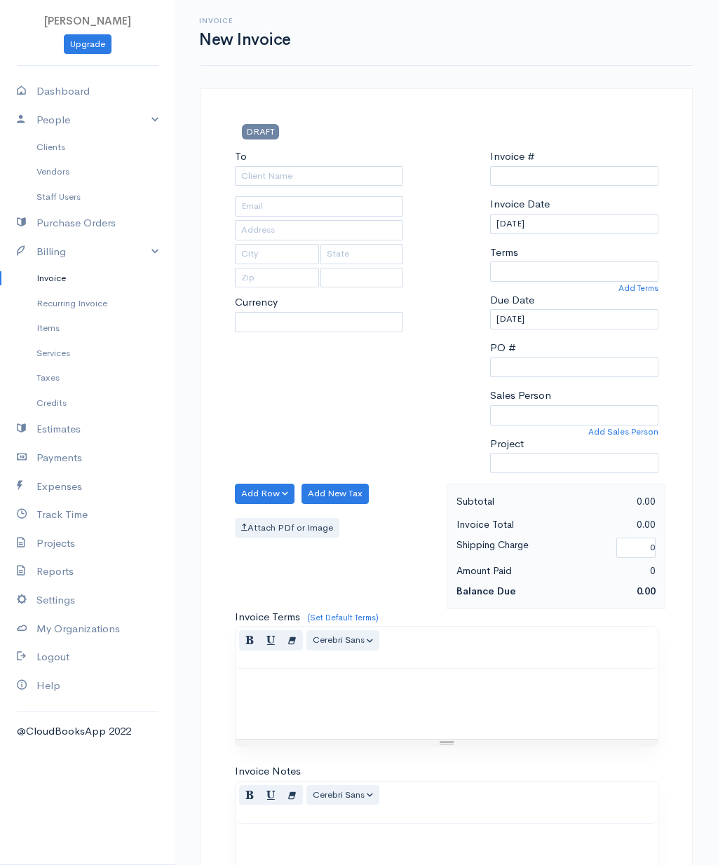
select select "[GEOGRAPHIC_DATA]"
select select "USD"
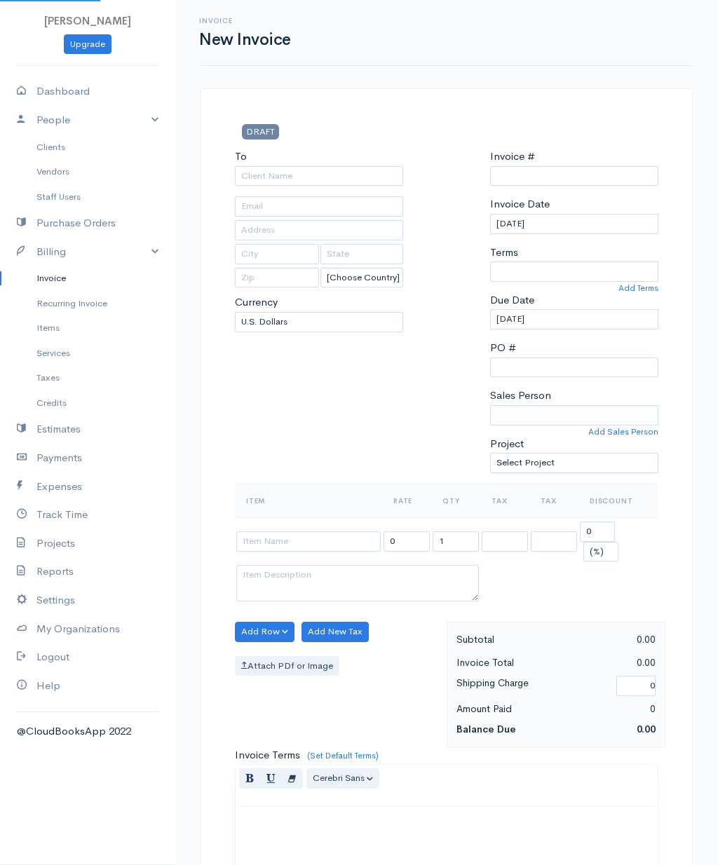
type input "0000003007"
click at [310, 181] on input "To" at bounding box center [319, 176] width 168 height 20
click at [348, 200] on body "[PERSON_NAME] Upgrade Dashboard People Clients Vendors Staff Users Purchase Ord…" at bounding box center [359, 615] width 718 height 1231
type input "[GEOGRAPHIC_DATA]"
type input "[STREET_ADDRESS]"
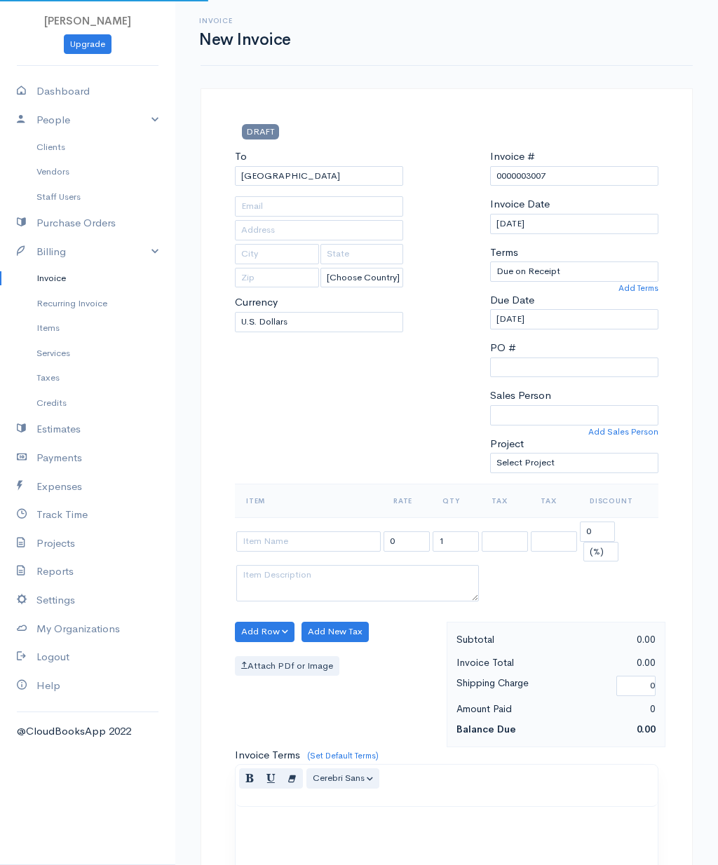
type input "[US_STATE][GEOGRAPHIC_DATA]"
type input "CO"
type input "80921"
click at [321, 205] on input "text" at bounding box center [319, 206] width 168 height 20
click at [369, 399] on div "To [GEOGRAPHIC_DATA] [STREET_ADDRESS][US_STATE] [Choose Country] [GEOGRAPHIC_DA…" at bounding box center [319, 316] width 182 height 335
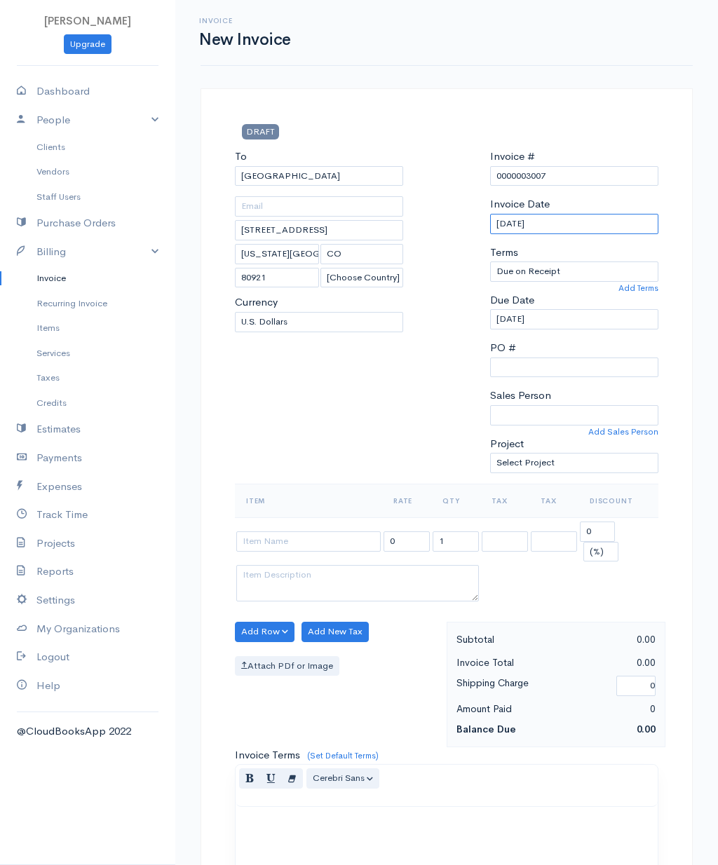
click at [571, 217] on input "[DATE]" at bounding box center [574, 224] width 168 height 20
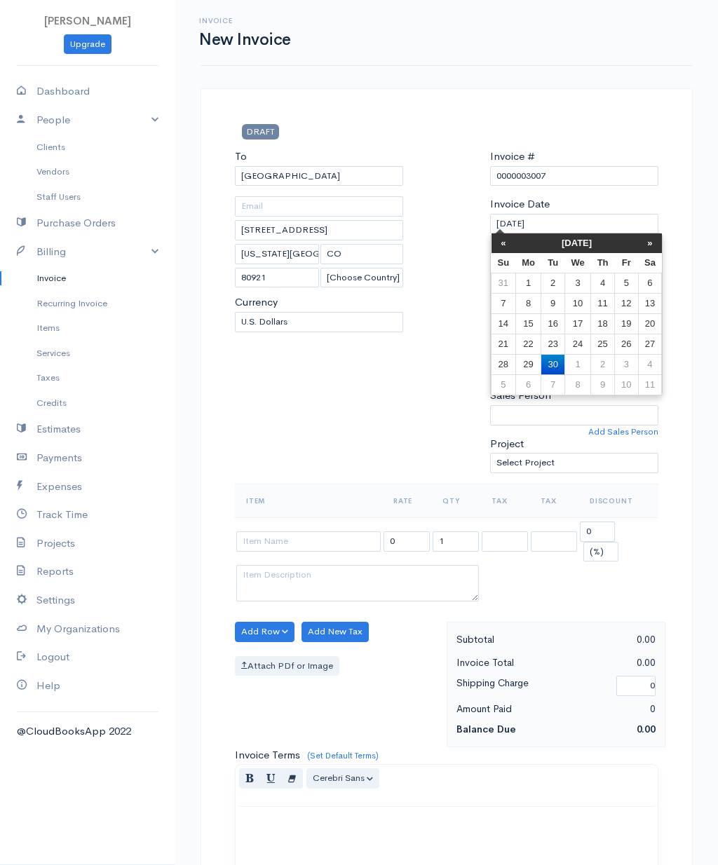
click at [603, 348] on td "25" at bounding box center [603, 344] width 24 height 20
type input "[DATE]"
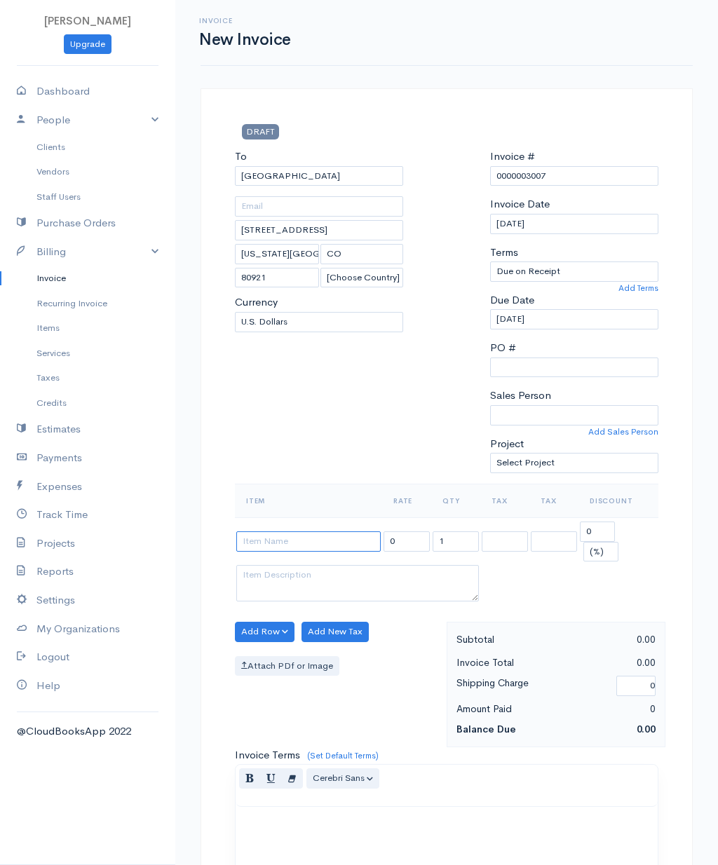
click at [292, 536] on input at bounding box center [308, 541] width 144 height 20
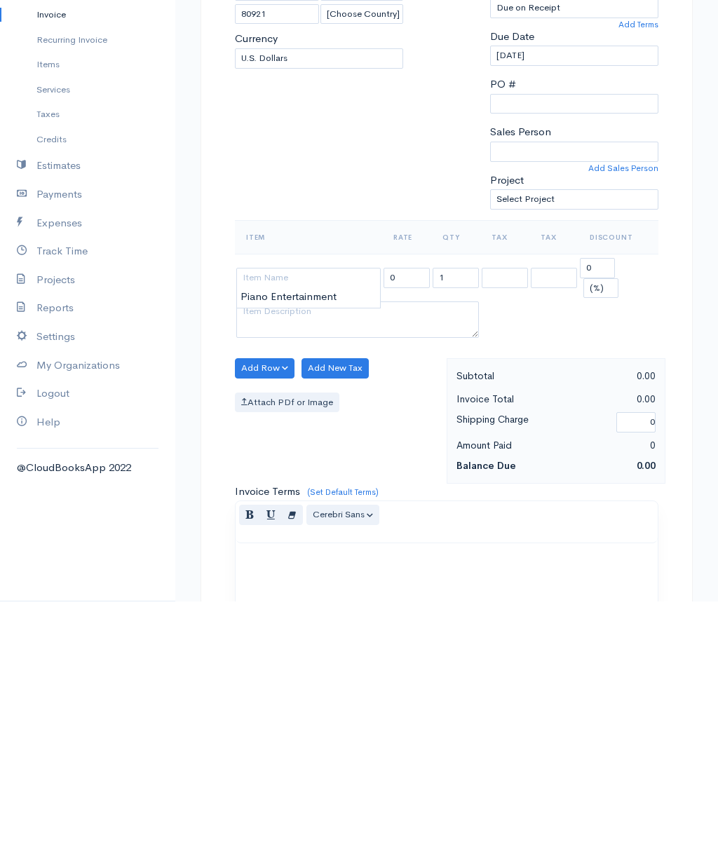
click at [320, 292] on body "[PERSON_NAME] Upgrade Dashboard People Clients Vendors Staff Users Purchase Ord…" at bounding box center [359, 615] width 718 height 1231
type input "Piano Entertainment"
type input "125.00"
type textarea "$125/half hour - 2:00-3:30pm"
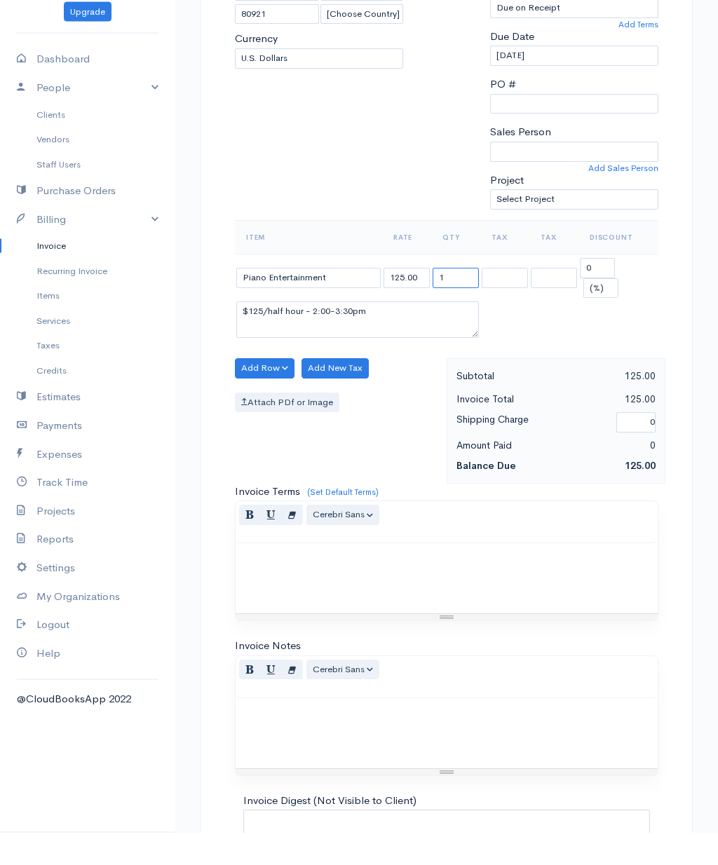
click at [447, 301] on input "1" at bounding box center [455, 311] width 46 height 20
type input "2"
click at [376, 334] on textarea "$125/half hour - 2:00-3:30pm" at bounding box center [357, 352] width 242 height 36
click at [327, 334] on textarea "$125/half hour - 2:00-3:30pm" at bounding box center [357, 352] width 242 height 36
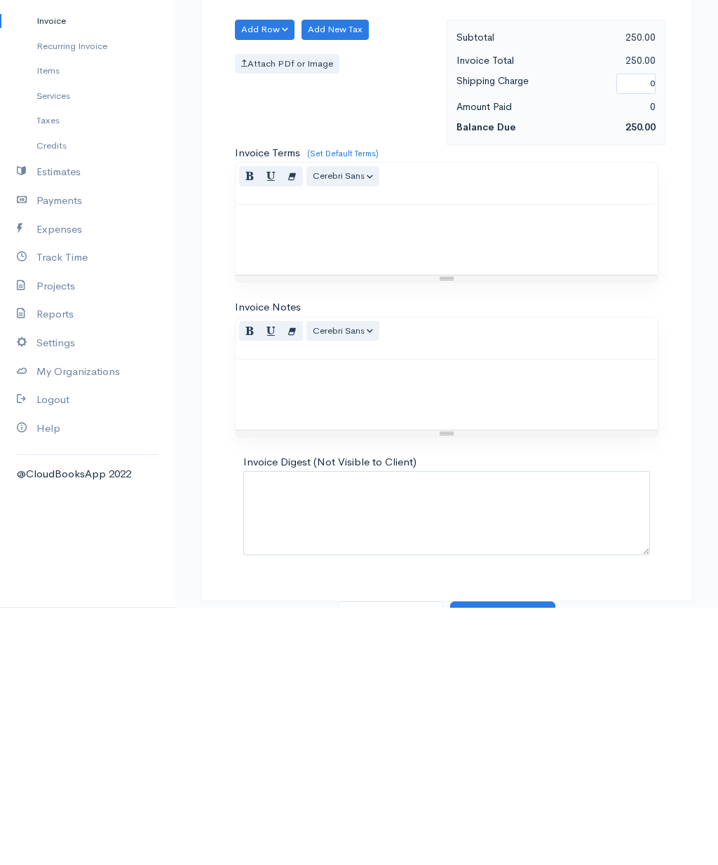
scroll to position [362, 0]
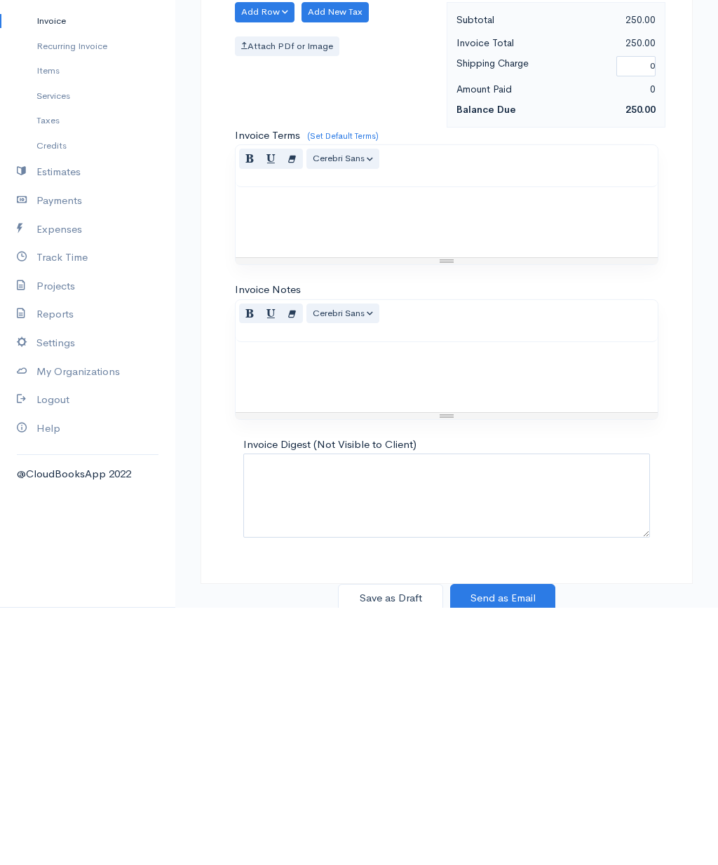
type textarea "$125/half hour - 3:00-4:00pm"
click at [500, 841] on button "Send as Email" at bounding box center [502, 855] width 105 height 29
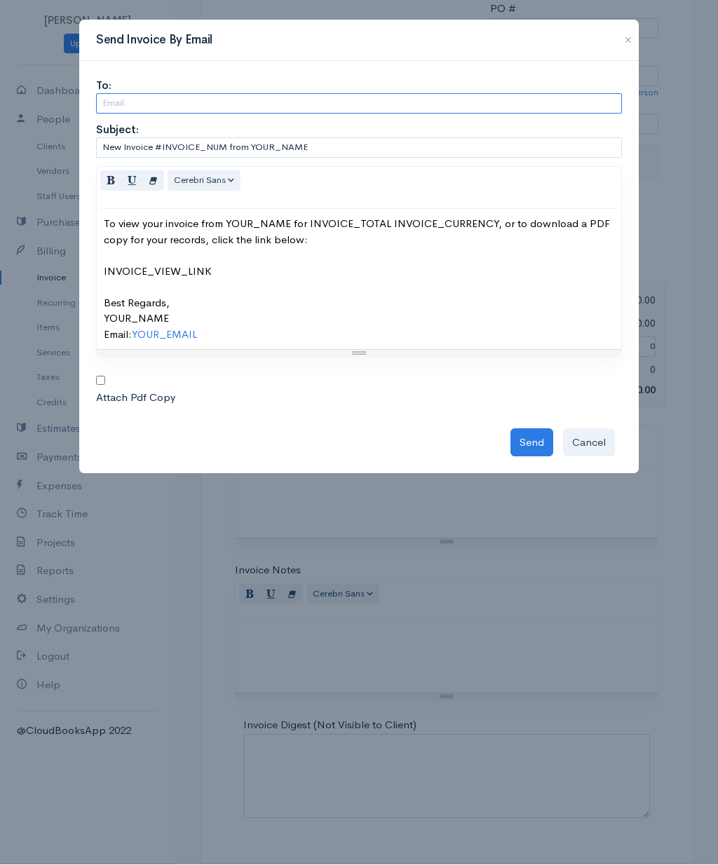
click at [341, 110] on input "text" at bounding box center [359, 104] width 526 height 20
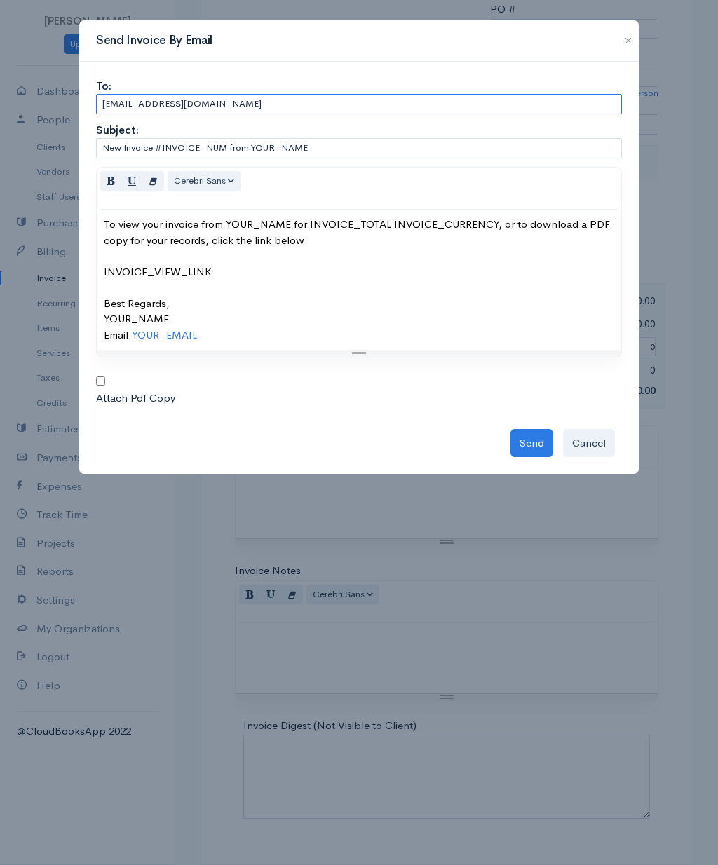
type input "[EMAIL_ADDRESS][DOMAIN_NAME]"
click at [535, 429] on button "Send" at bounding box center [531, 443] width 43 height 29
type input "[EMAIL_ADDRESS][DOMAIN_NAME]"
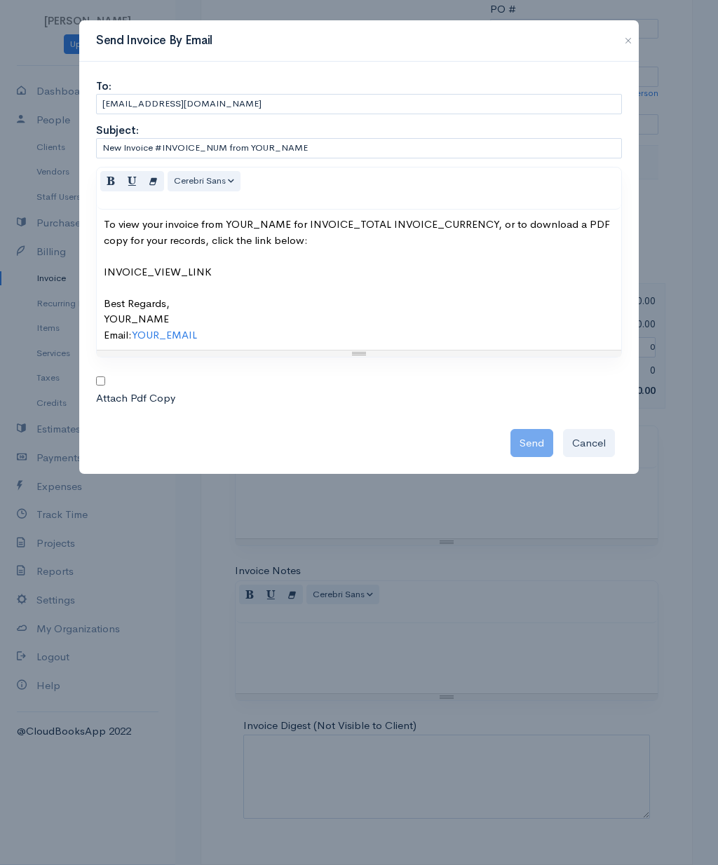
click at [109, 376] on div at bounding box center [109, 382] width 27 height 16
click at [595, 441] on button "Cancel" at bounding box center [589, 443] width 52 height 29
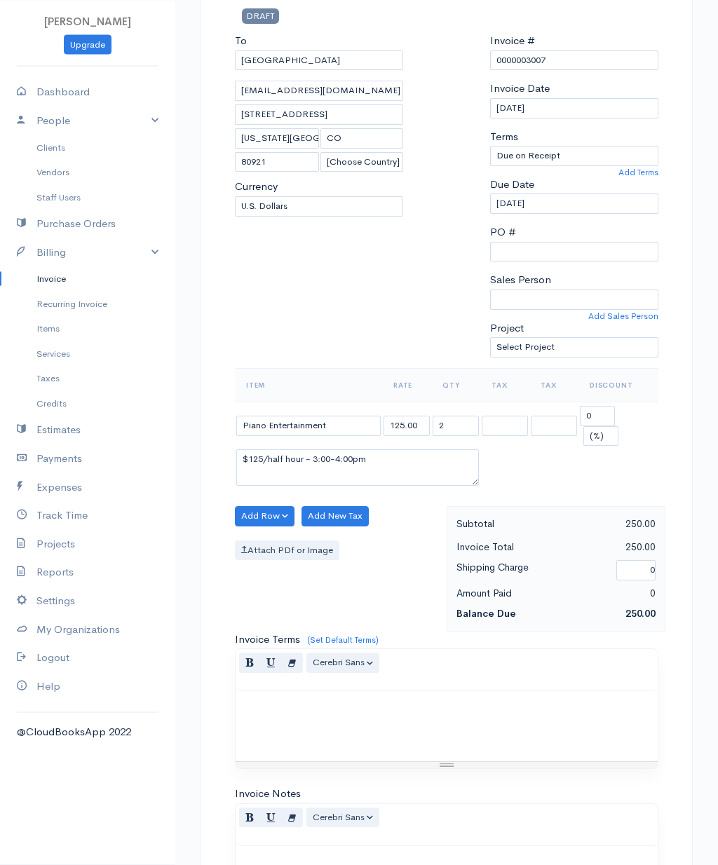
scroll to position [0, 0]
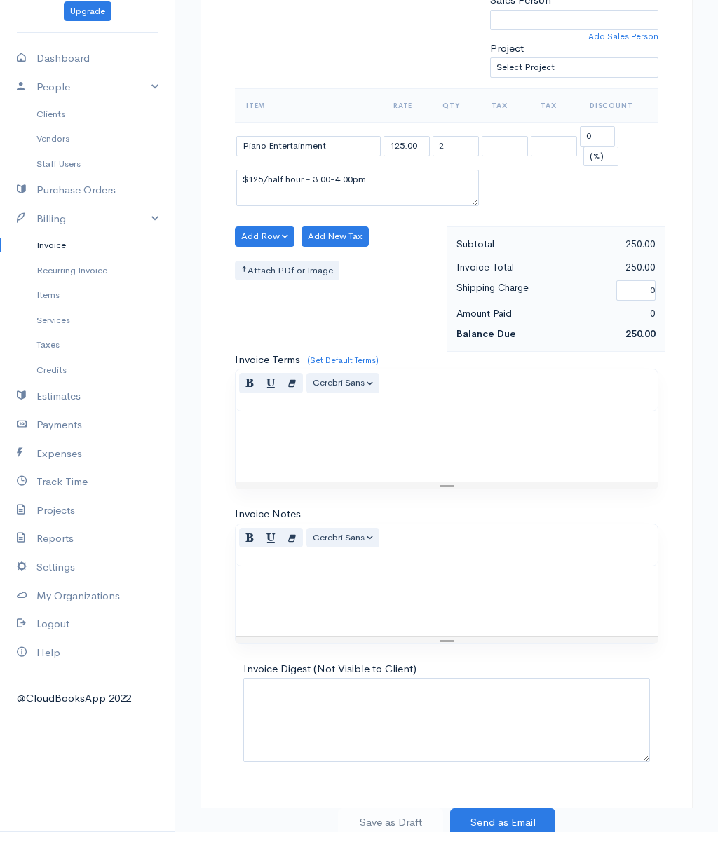
click at [514, 841] on button "Send as Email" at bounding box center [502, 855] width 105 height 29
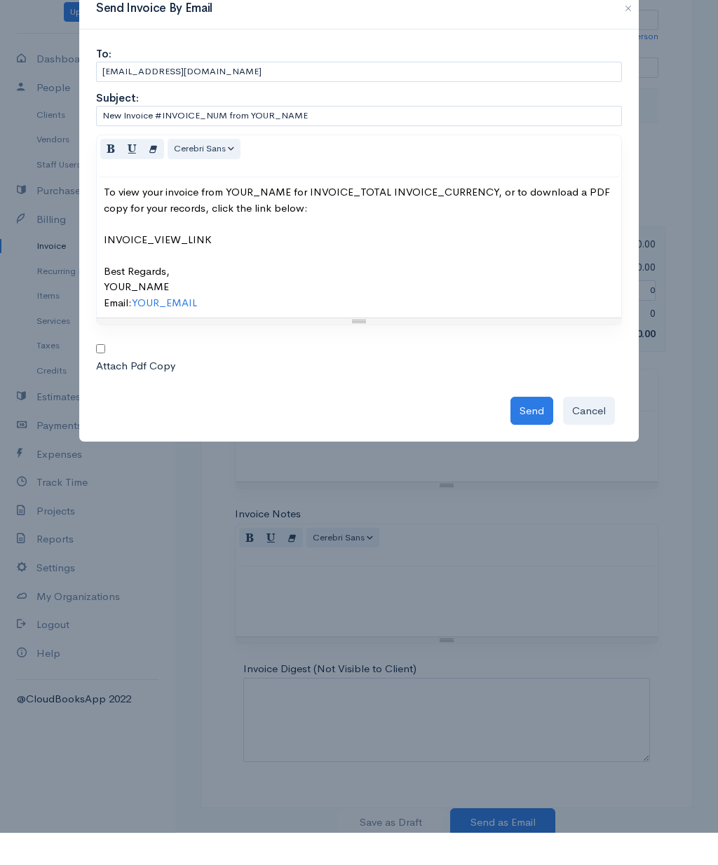
click at [536, 429] on button "Send" at bounding box center [531, 443] width 43 height 29
click at [590, 429] on button "Cancel" at bounding box center [589, 443] width 52 height 29
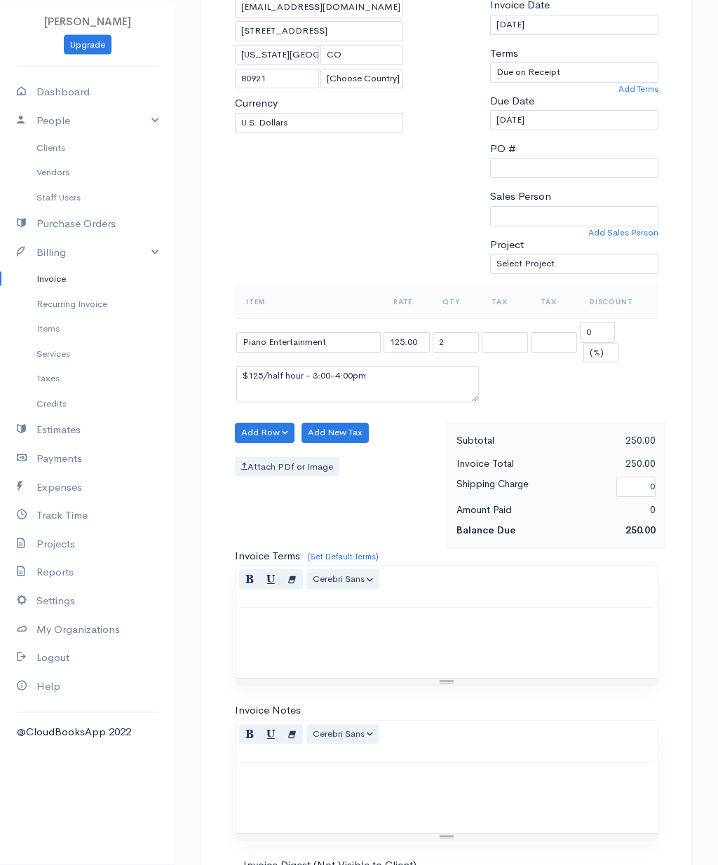
scroll to position [0, 0]
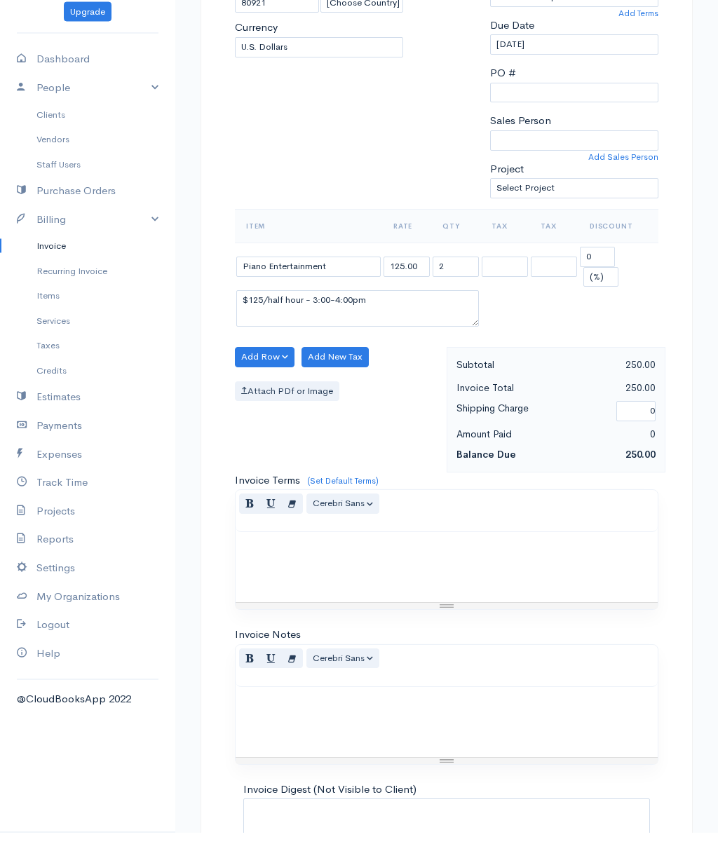
click at [86, 266] on link "Invoice" at bounding box center [87, 278] width 175 height 25
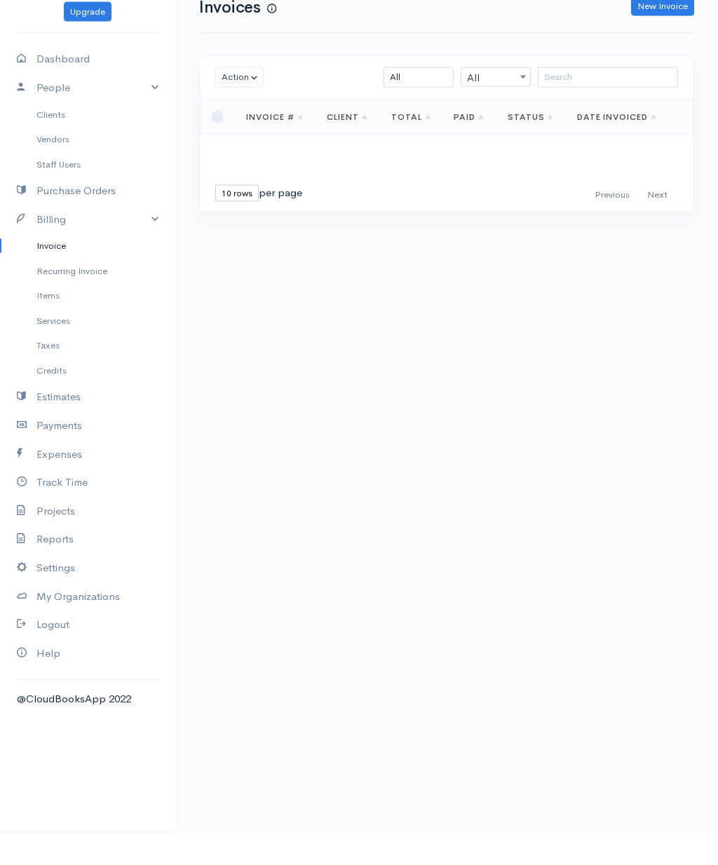
scroll to position [1, 0]
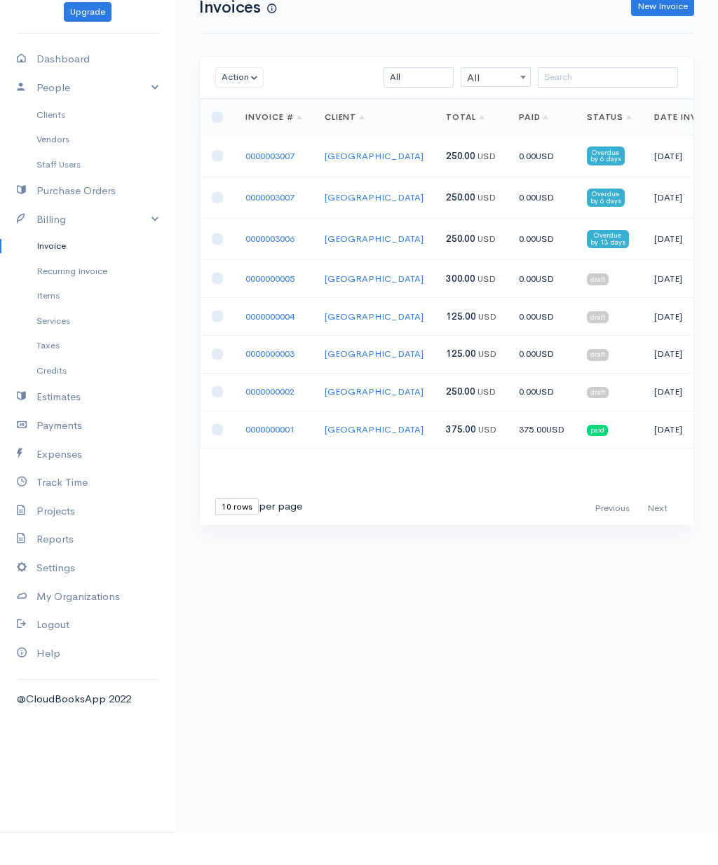
click at [130, 106] on link "People" at bounding box center [87, 120] width 175 height 29
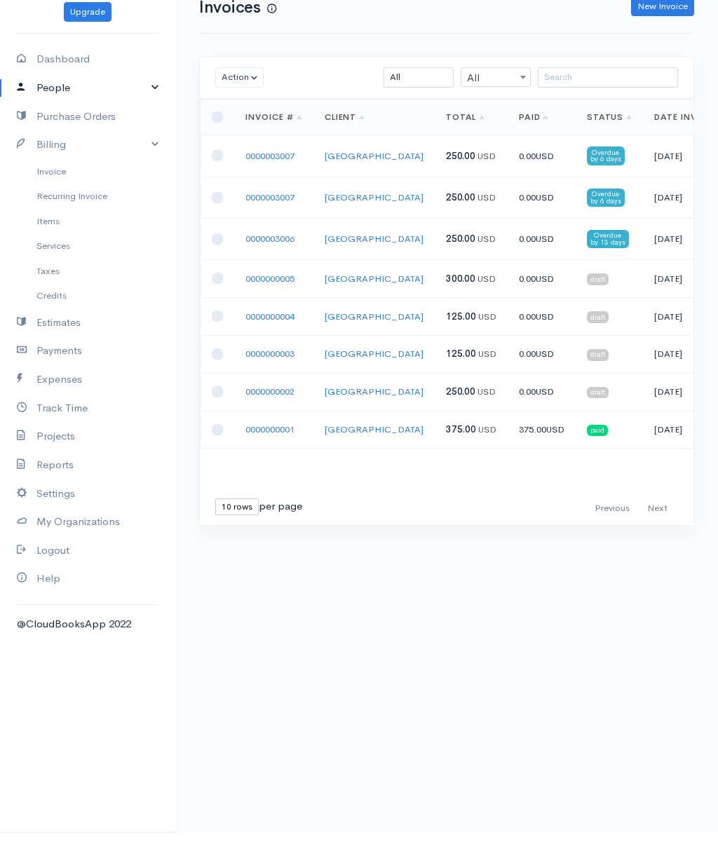
click at [89, 540] on link "My Organizations" at bounding box center [87, 554] width 175 height 29
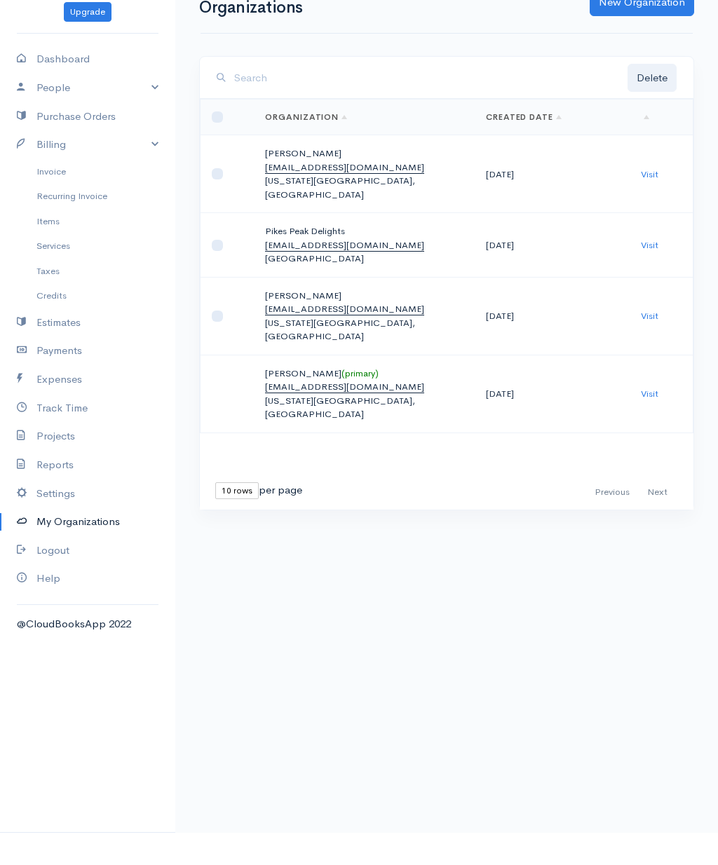
click at [652, 342] on link "Visit" at bounding box center [649, 348] width 18 height 12
